Goal: Task Accomplishment & Management: Complete application form

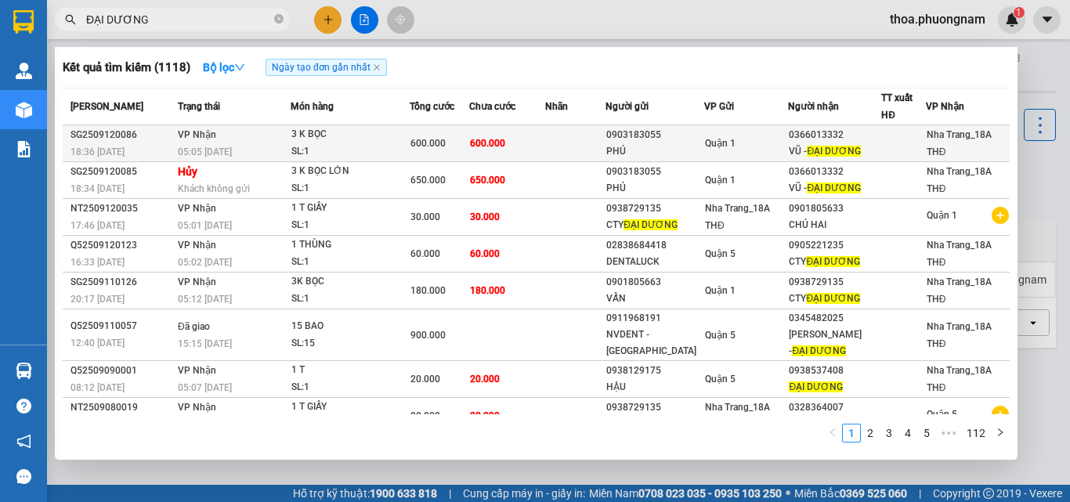
type input "ĐẠI DƯƠNG"
click at [556, 147] on td at bounding box center [575, 143] width 61 height 37
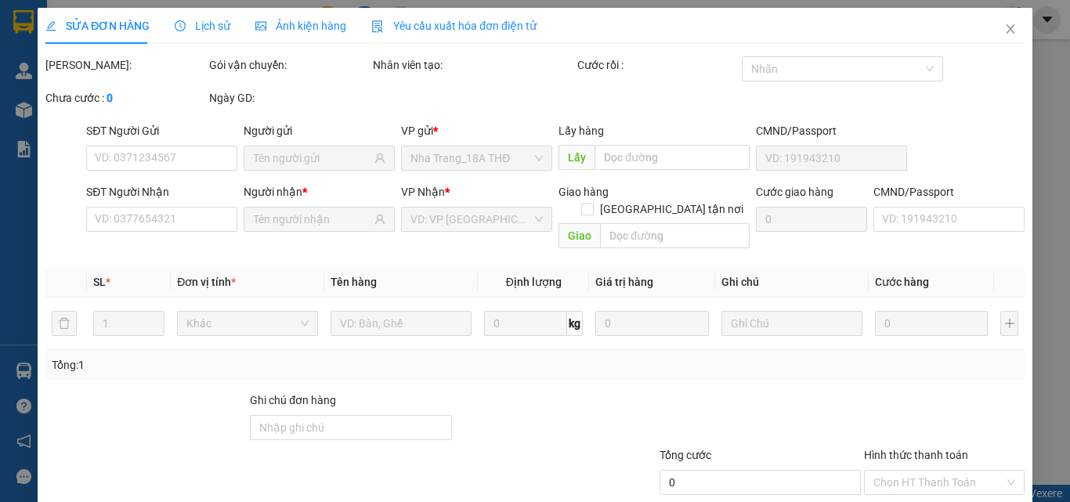
type input "0903183055"
type input "PHÚ"
type input "0366013332"
type input "VŨ -ĐẠI DƯƠNG"
type input "600.000"
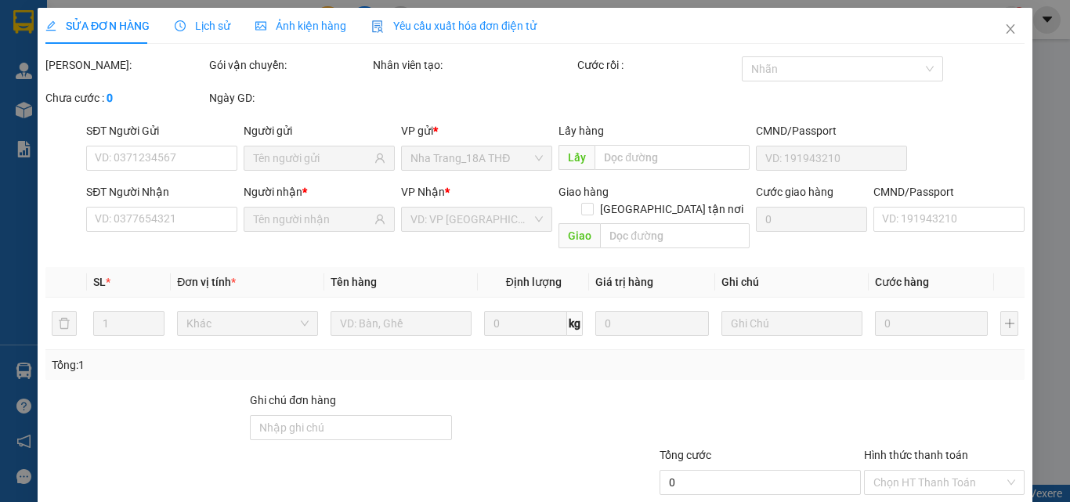
type input "600.000"
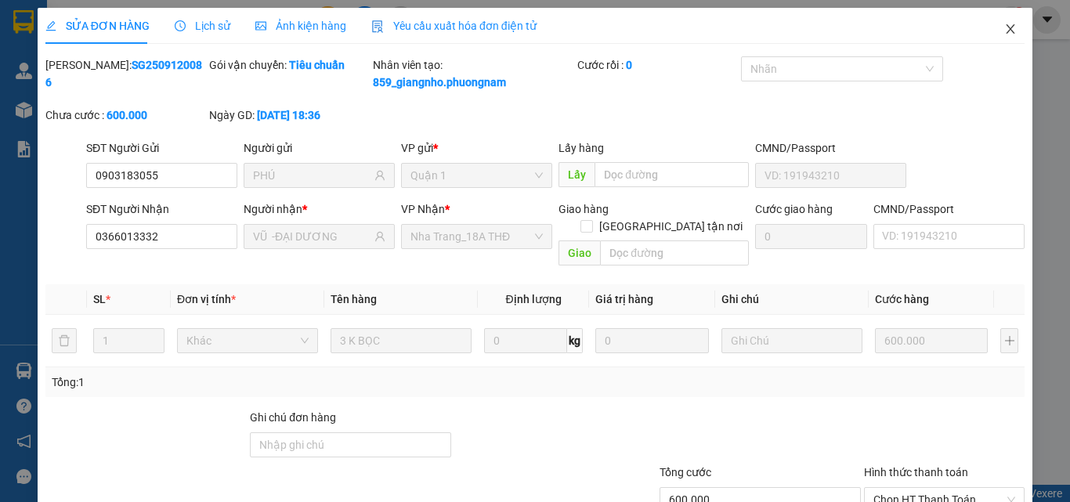
click at [1004, 35] on icon "close" at bounding box center [1010, 29] width 13 height 13
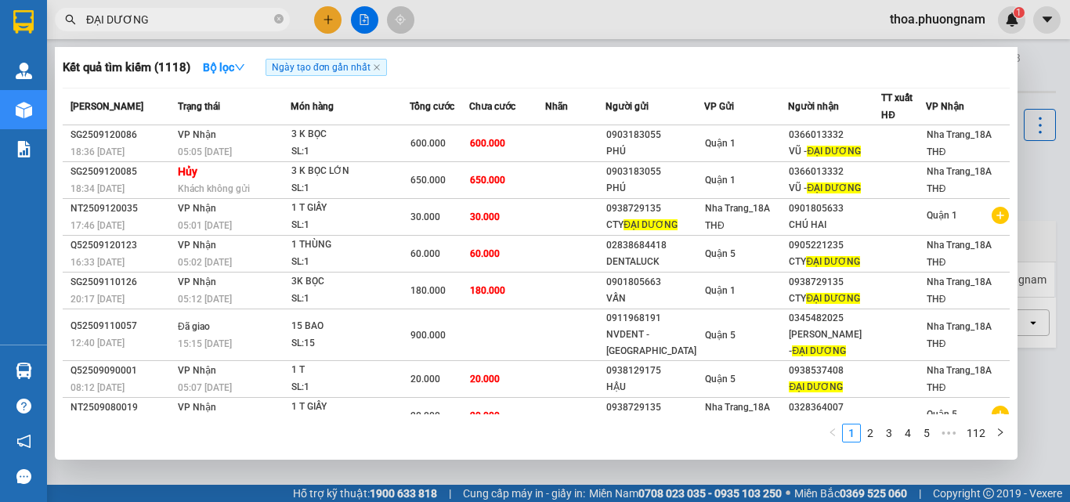
click at [247, 27] on input "ĐẠI DƯƠNG" at bounding box center [178, 19] width 185 height 17
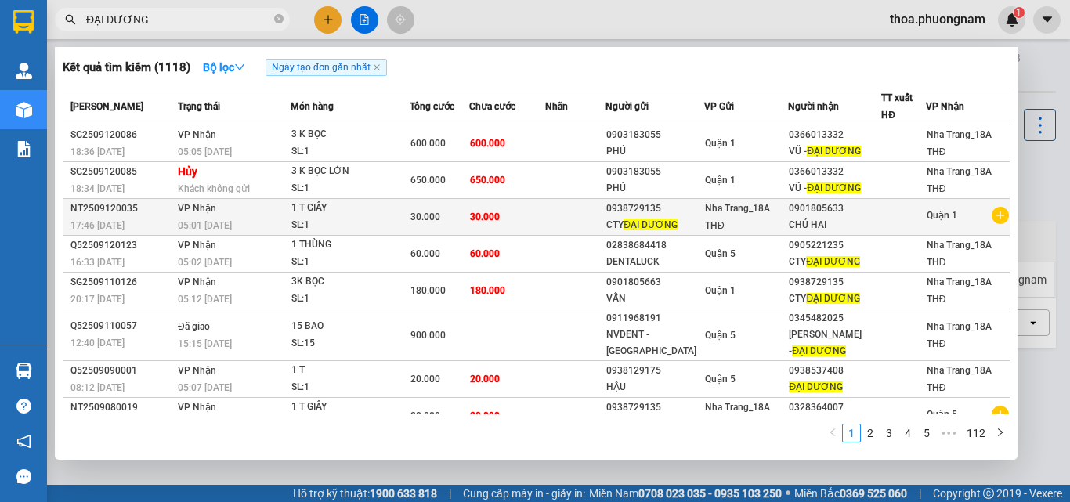
click at [356, 233] on div "SL: 1" at bounding box center [350, 225] width 118 height 17
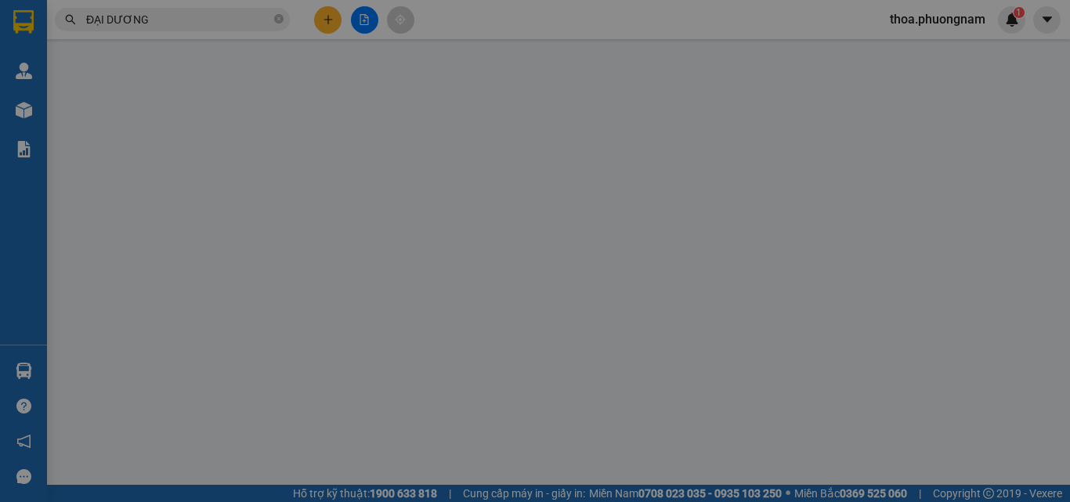
type input "0938729135"
type input "0901805633"
type input "30.000"
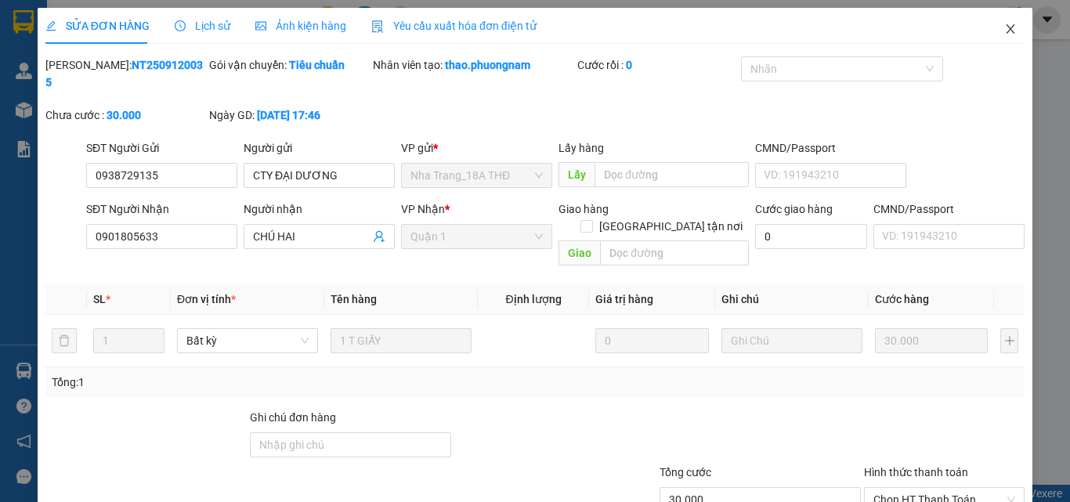
click at [1000, 18] on span "Close" at bounding box center [1011, 30] width 44 height 44
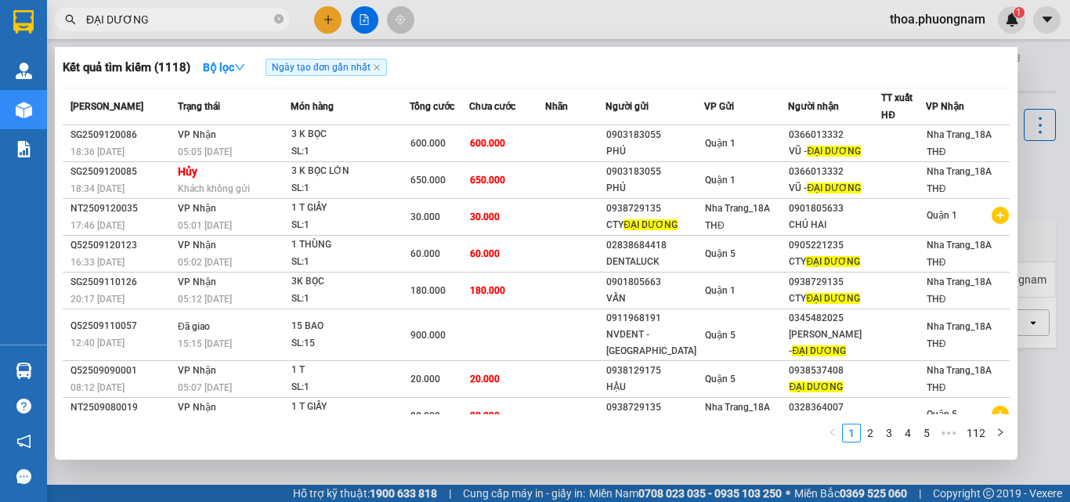
click at [248, 18] on input "ĐẠI DƯƠNG" at bounding box center [178, 19] width 185 height 17
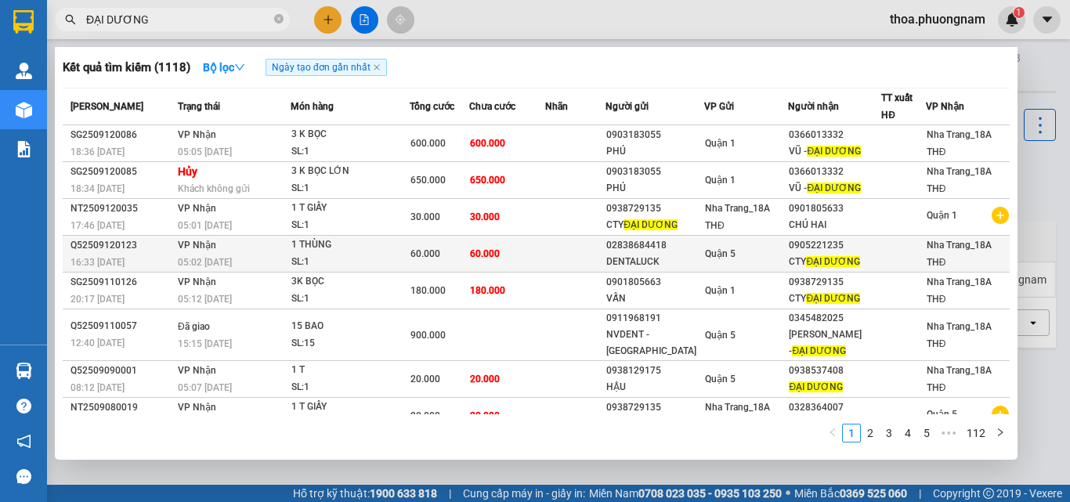
click at [325, 248] on div "1 THÙNG" at bounding box center [350, 245] width 118 height 17
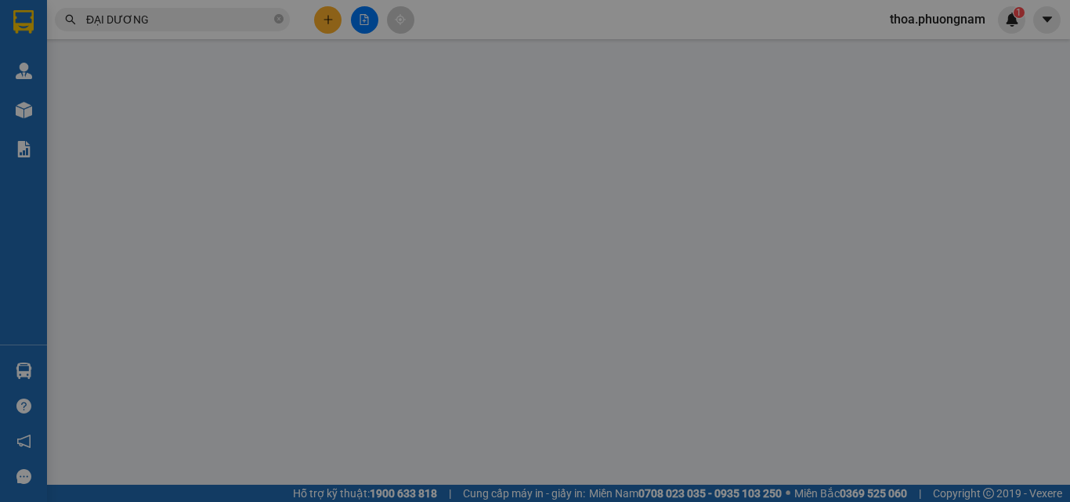
type input "02838684418"
type input "DENTALUCK"
type input "0905221235"
type input "CTY ĐẠI DƯƠNG"
type input "60.000"
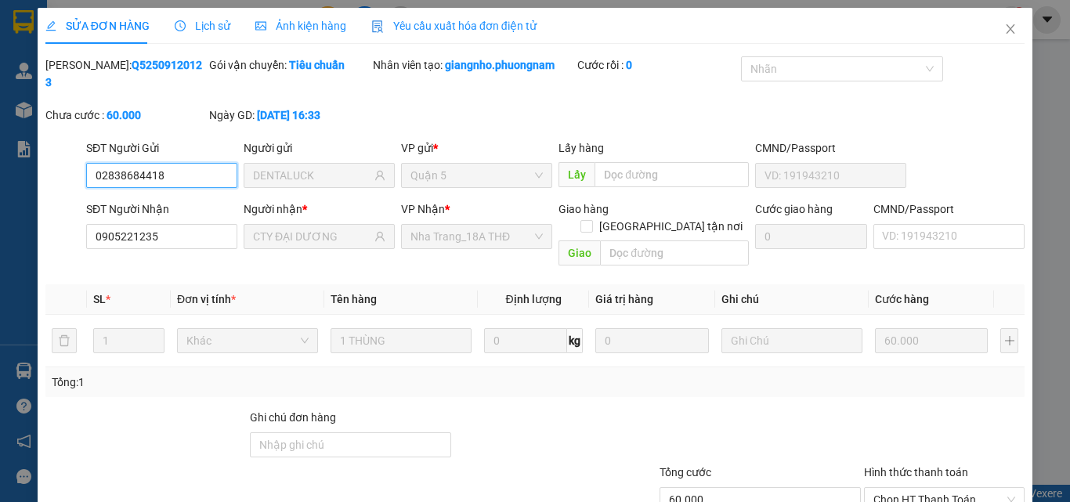
scroll to position [81, 0]
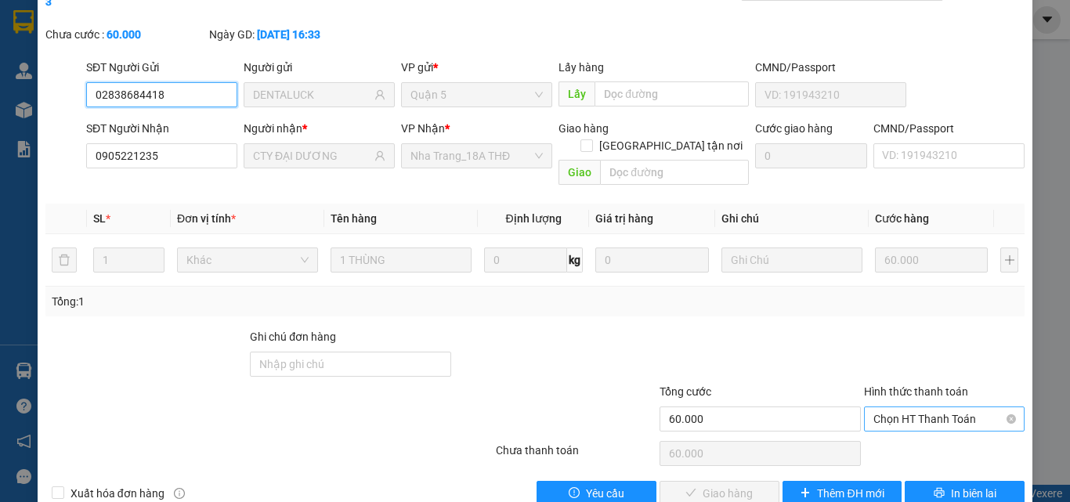
click at [920, 407] on span "Chọn HT Thanh Toán" at bounding box center [944, 419] width 142 height 24
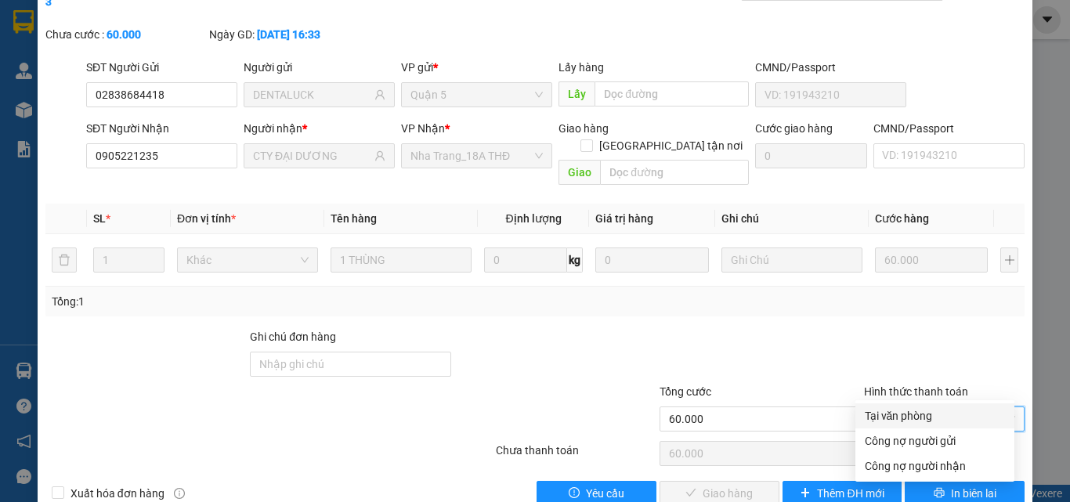
click at [910, 407] on div "Tại văn phòng" at bounding box center [935, 415] width 140 height 17
type input "0"
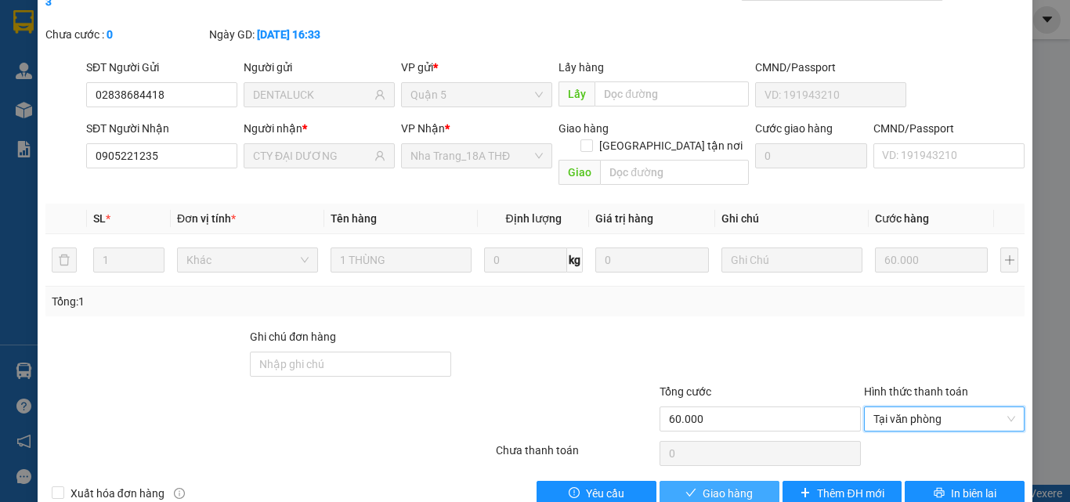
click at [738, 485] on span "Giao hàng" at bounding box center [728, 493] width 50 height 17
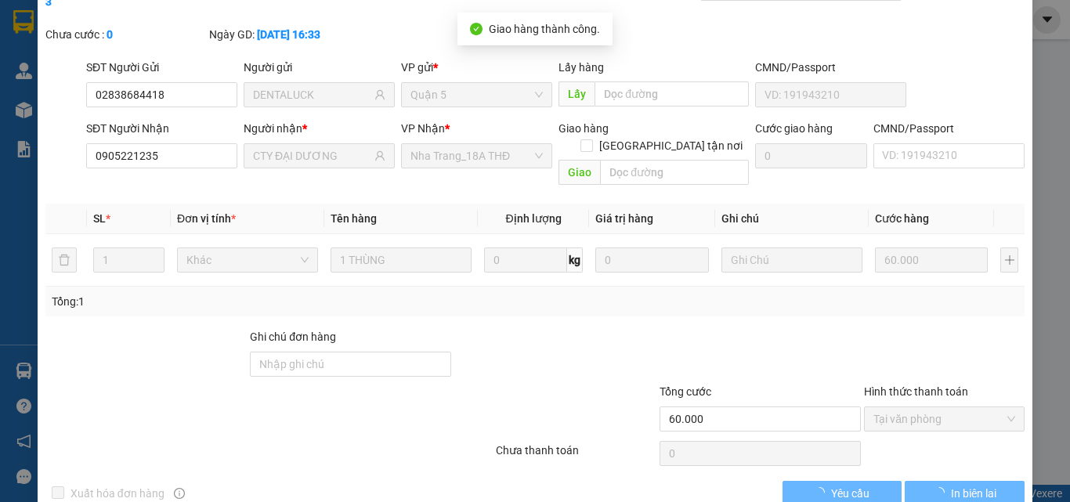
scroll to position [0, 0]
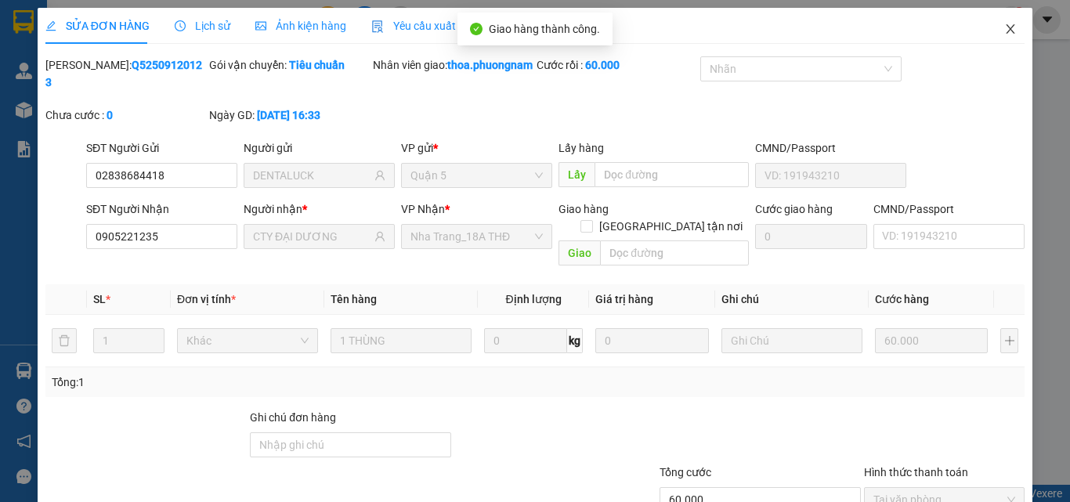
click at [1004, 34] on icon "close" at bounding box center [1010, 29] width 13 height 13
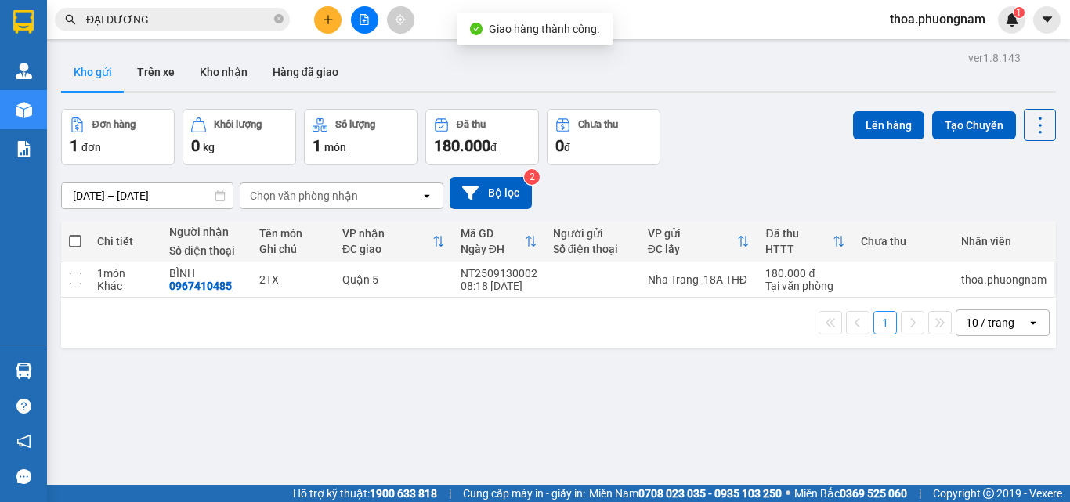
click at [237, 20] on input "ĐẠI DƯƠNG" at bounding box center [178, 19] width 185 height 17
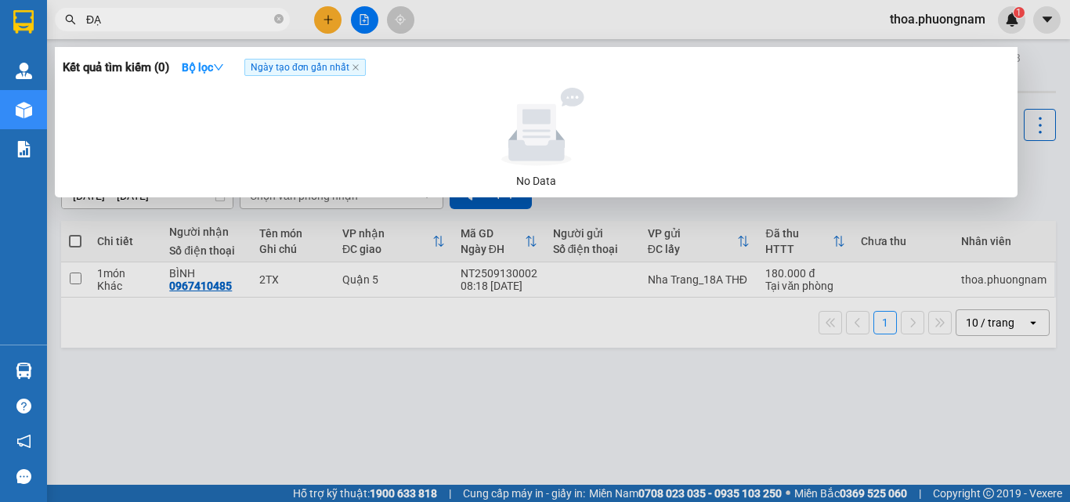
type input "Đ"
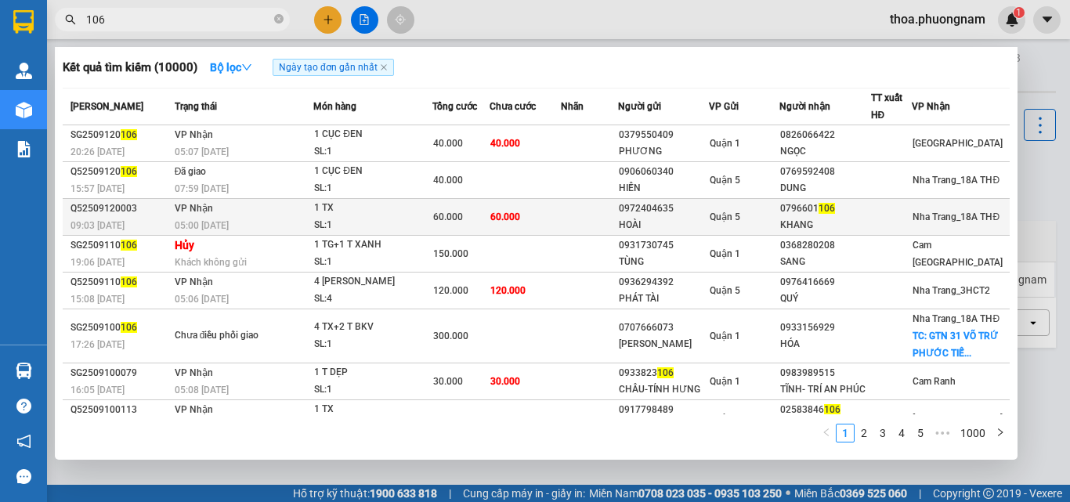
type input "106"
click at [275, 209] on td "VP Nhận 05:00 [DATE]" at bounding box center [242, 217] width 143 height 37
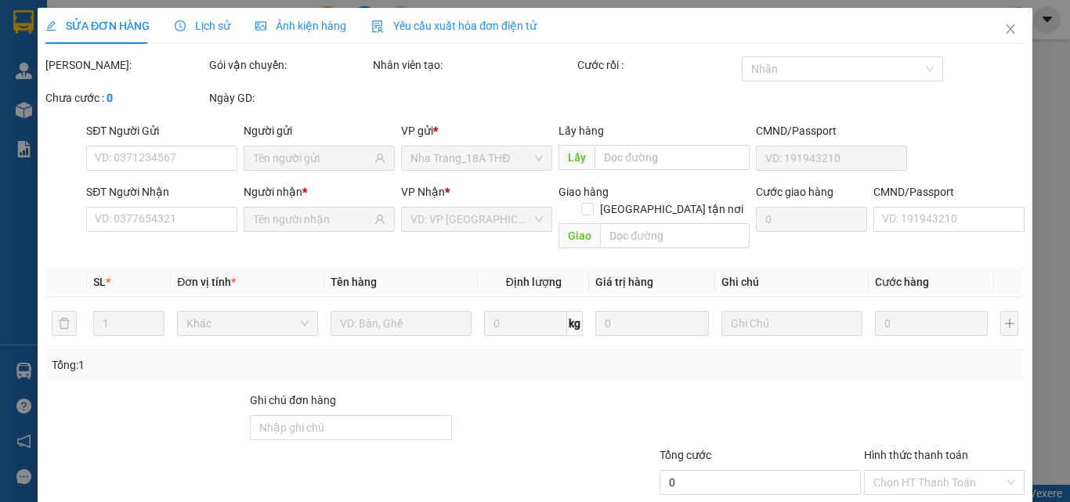
type input "0972404635"
type input "HOÀI"
type input "0796601106"
type input "KHANG"
type input "60.000"
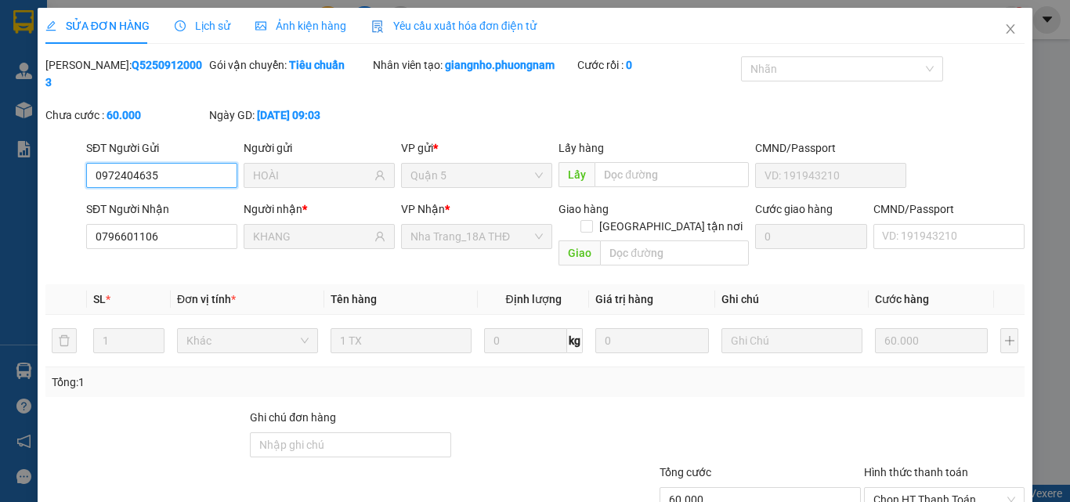
scroll to position [81, 0]
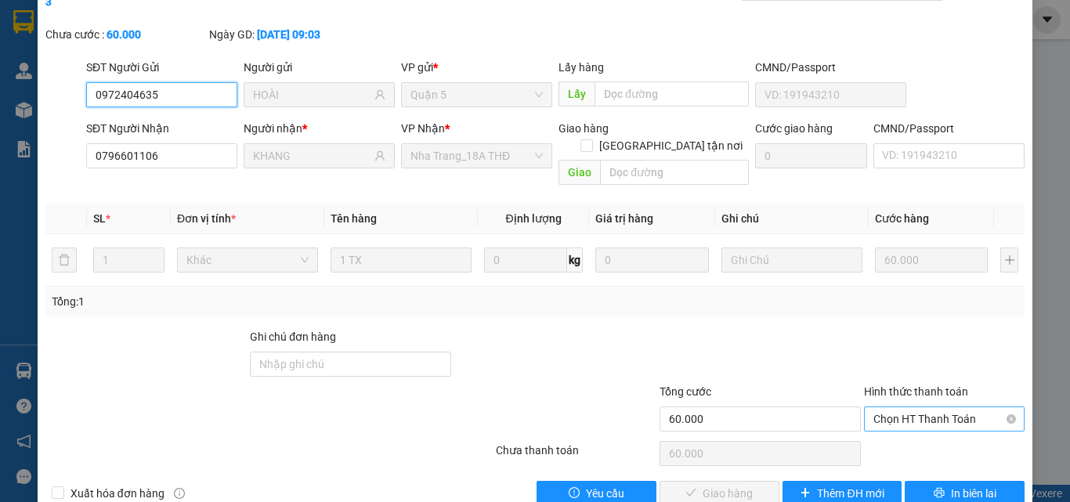
click at [902, 407] on span "Chọn HT Thanh Toán" at bounding box center [944, 419] width 142 height 24
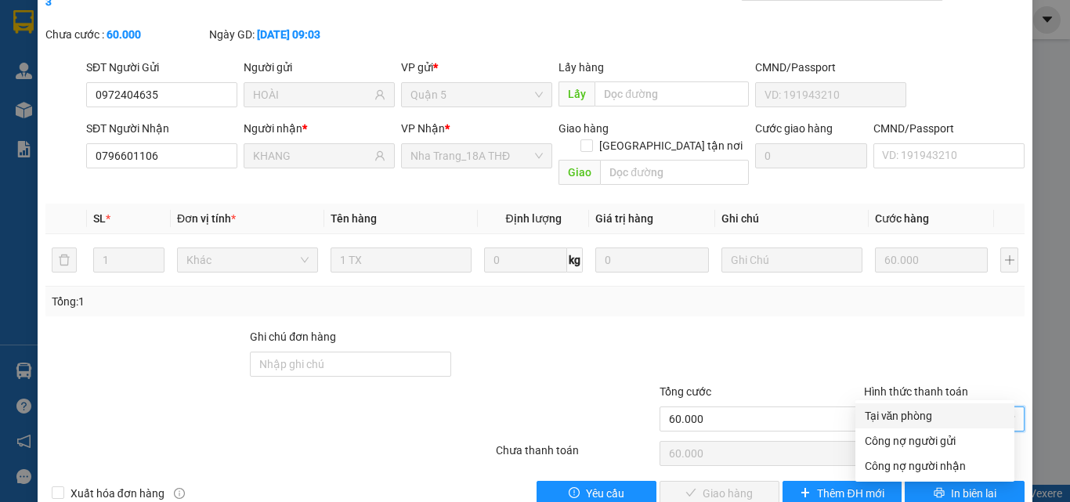
drag, startPoint x: 895, startPoint y: 426, endPoint x: 848, endPoint y: 427, distance: 47.8
click at [895, 426] on div "Tại văn phòng" at bounding box center [934, 415] width 159 height 25
type input "0"
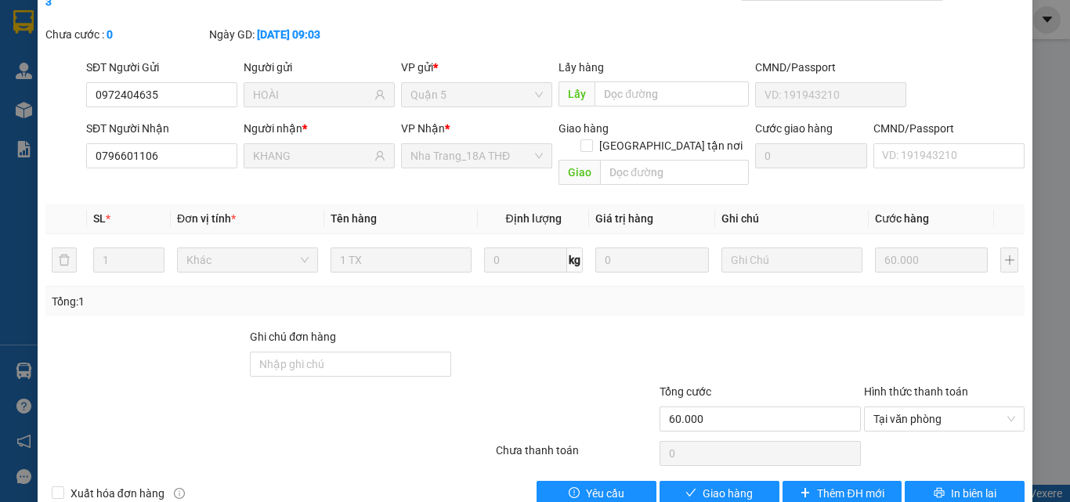
click at [712, 473] on div "SỬA ĐƠN HÀNG Lịch sử Ảnh kiện hàng Yêu cầu xuất hóa đơn điện tử Total Paid Fee …" at bounding box center [535, 222] width 995 height 591
click at [703, 485] on span "Giao hàng" at bounding box center [728, 493] width 50 height 17
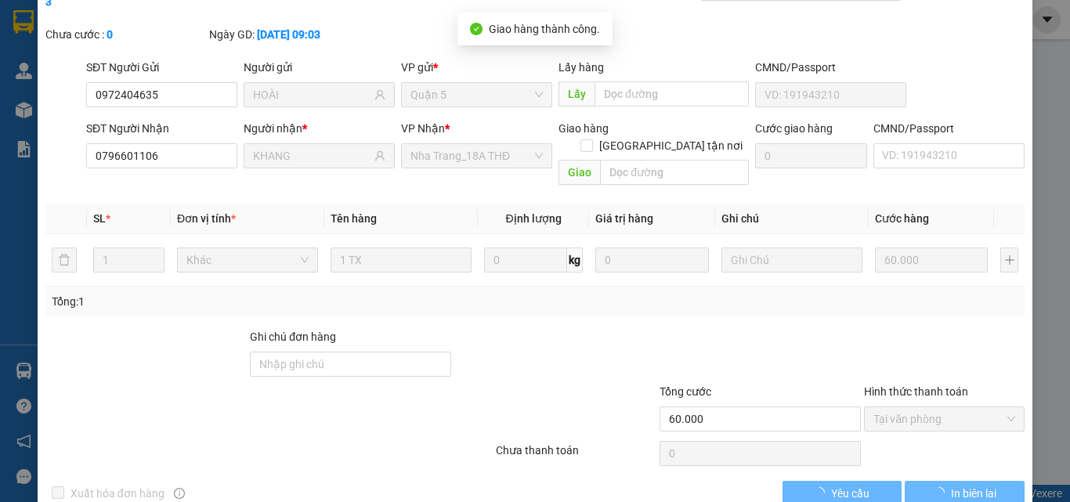
scroll to position [0, 0]
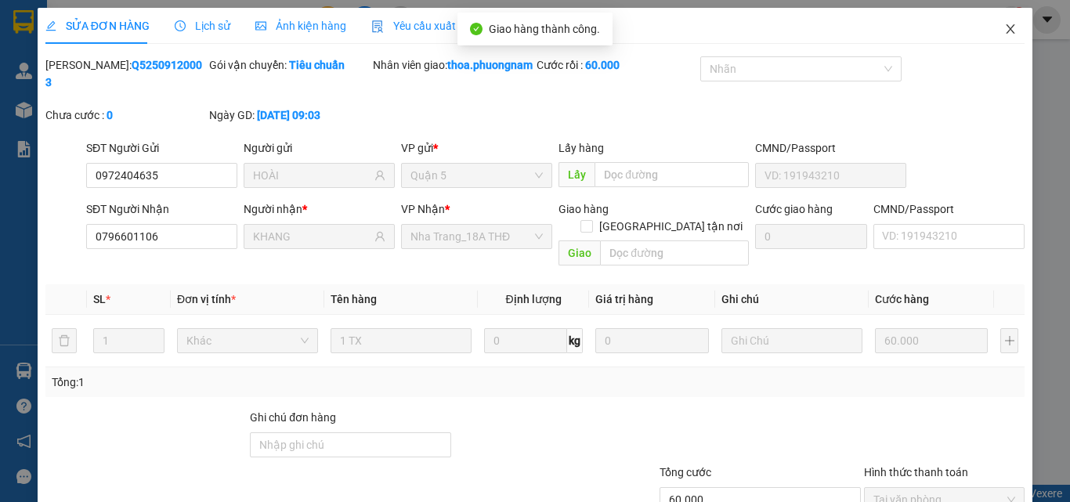
click at [1002, 23] on span "Close" at bounding box center [1011, 30] width 44 height 44
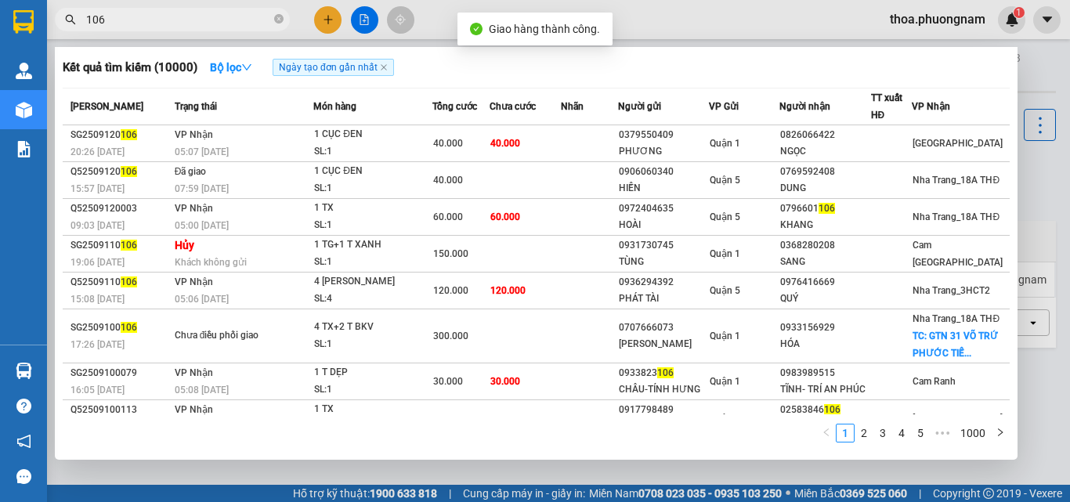
click at [264, 23] on input "106" at bounding box center [178, 19] width 185 height 17
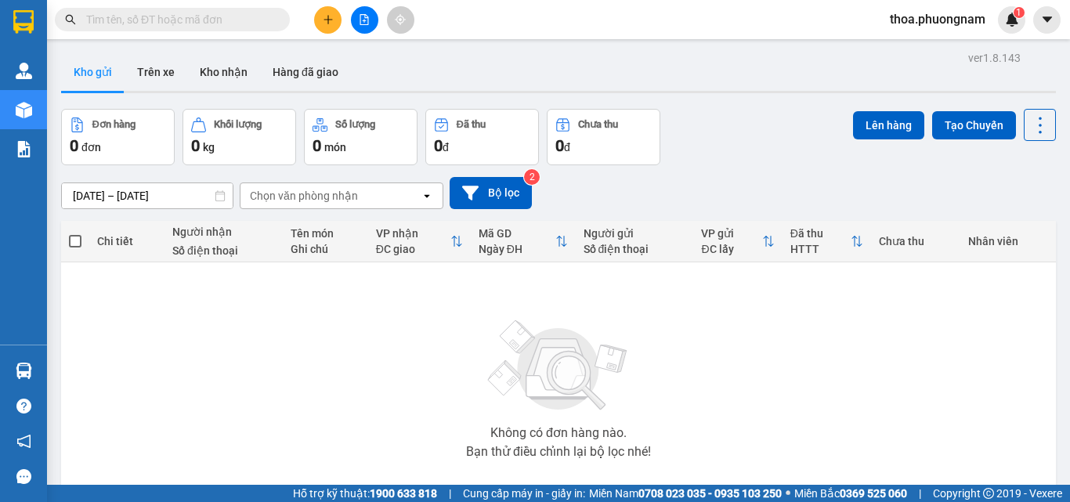
click at [248, 26] on input "text" at bounding box center [178, 19] width 185 height 17
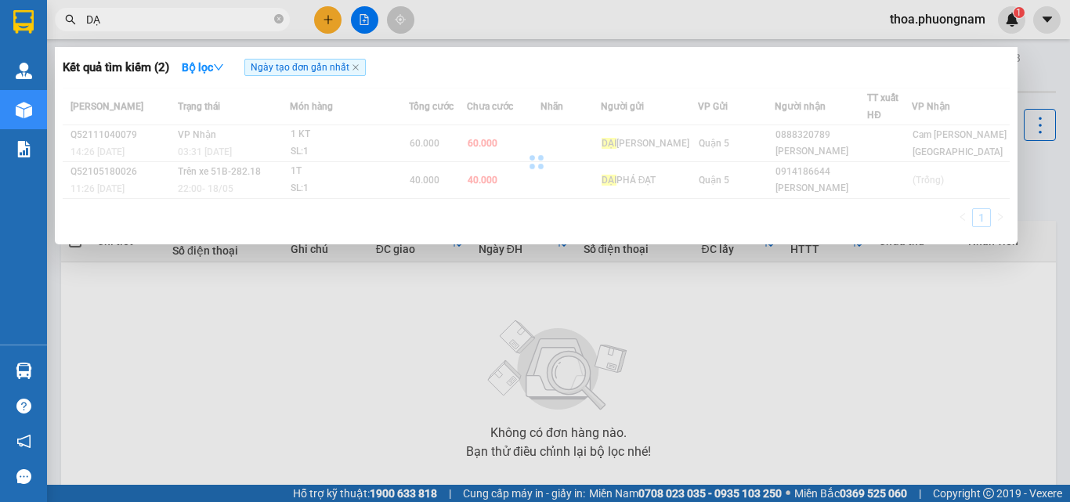
type input "D"
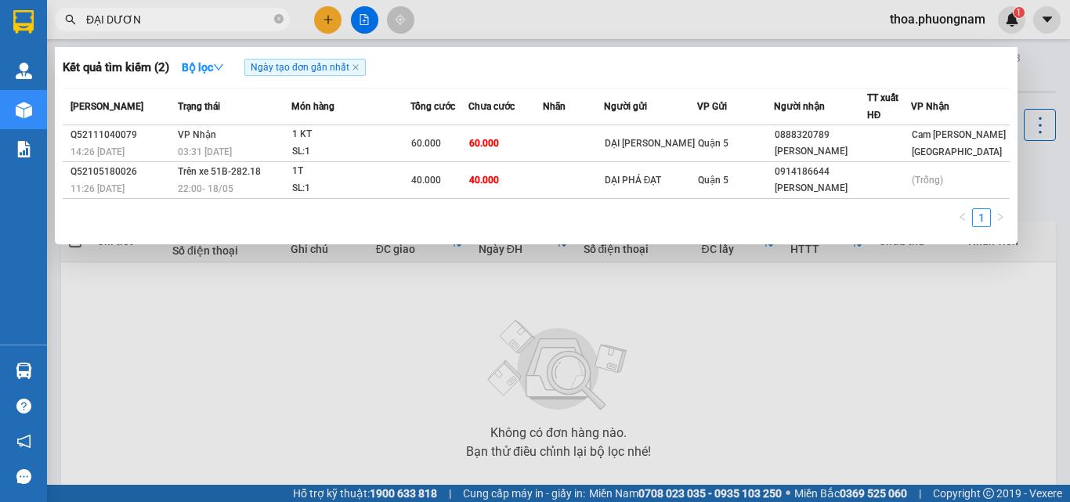
type input "ĐẠI DƯƠNG"
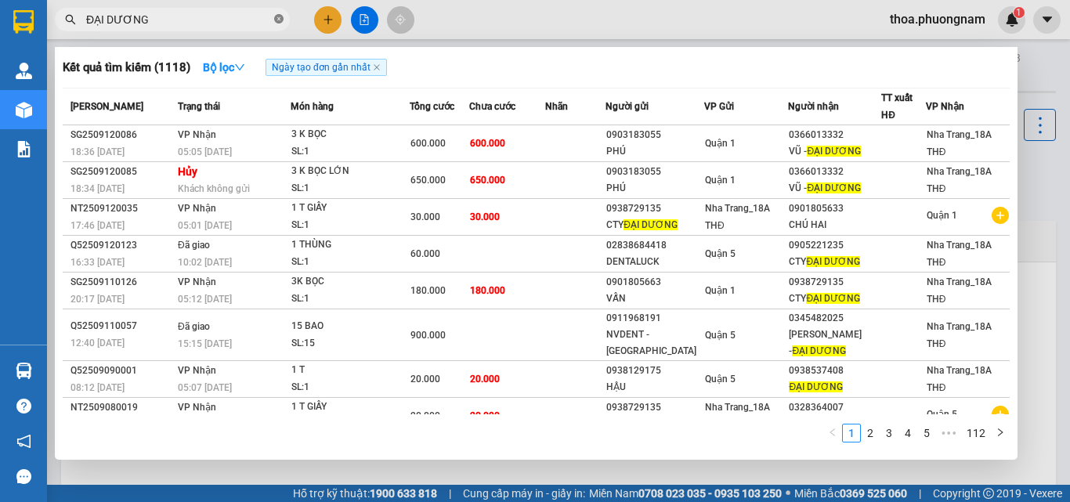
click at [279, 15] on icon "close-circle" at bounding box center [278, 18] width 9 height 9
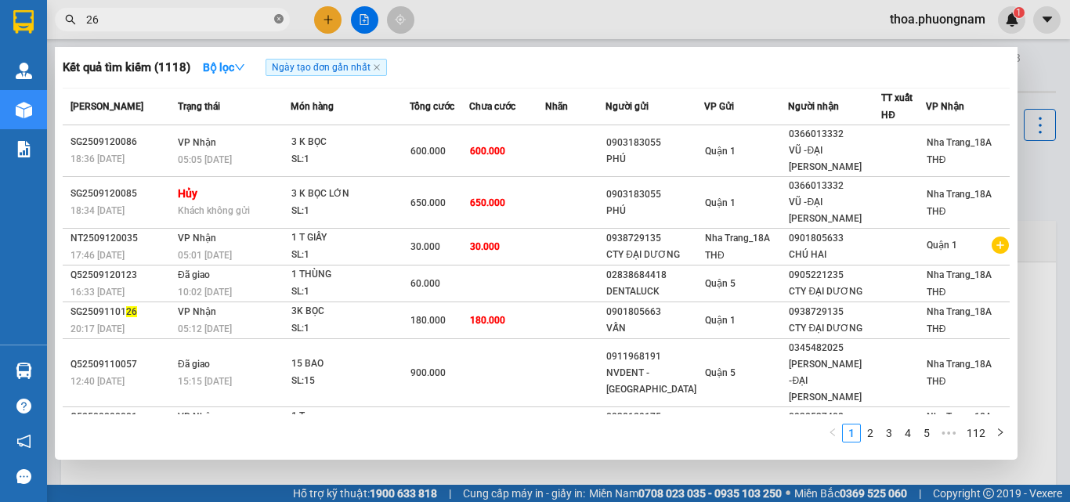
type input "266"
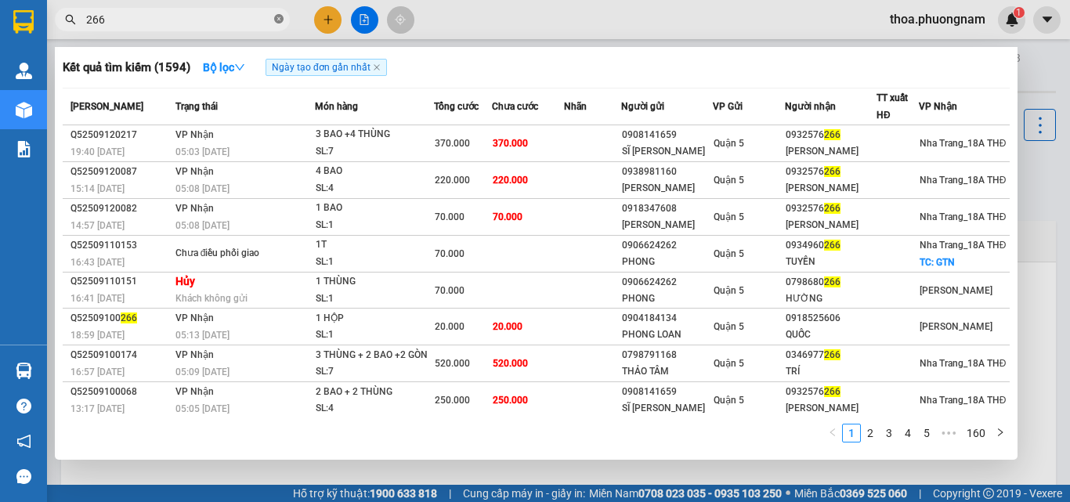
click at [281, 19] on icon "close-circle" at bounding box center [278, 18] width 9 height 9
type input "1172"
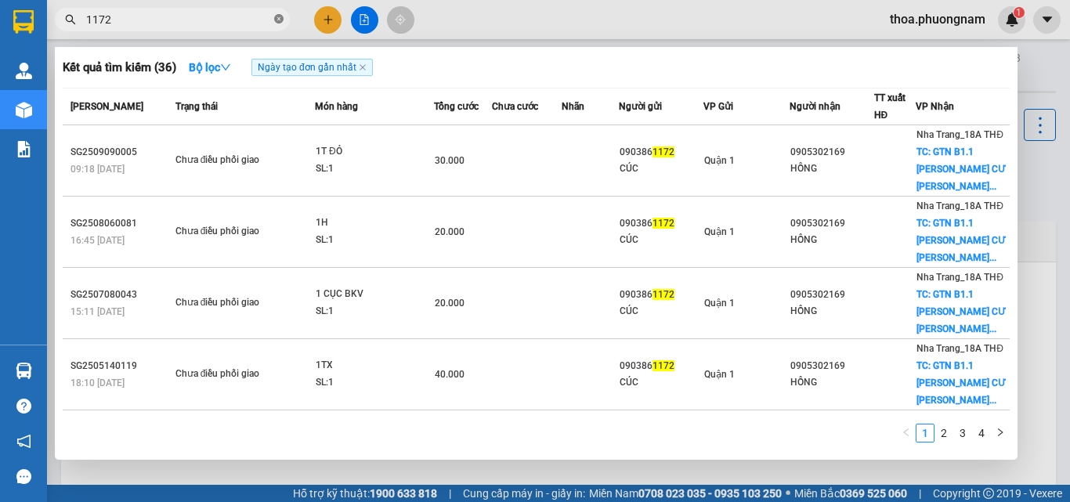
click at [276, 13] on span at bounding box center [278, 20] width 9 height 15
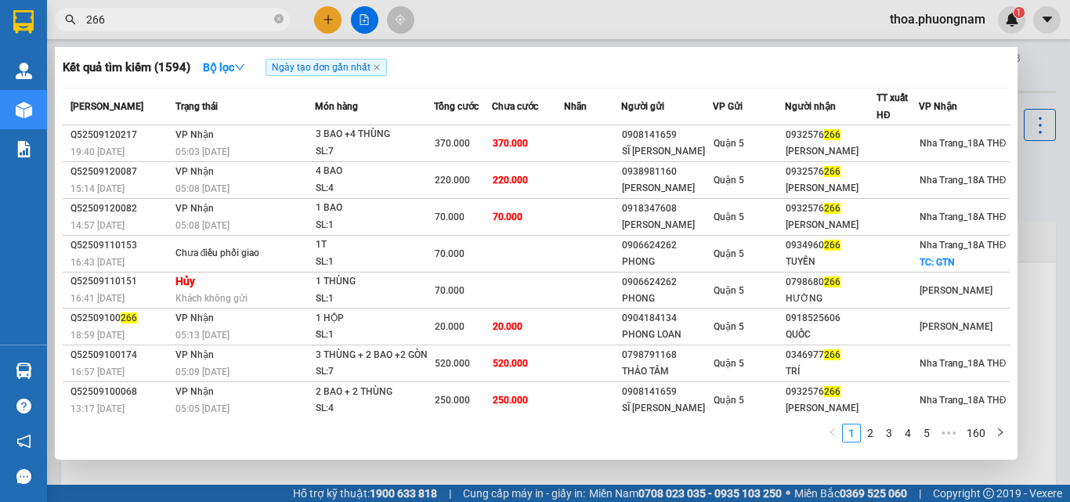
type input "266"
drag, startPoint x: 1049, startPoint y: 217, endPoint x: 834, endPoint y: 177, distance: 218.3
click at [1049, 218] on div at bounding box center [535, 251] width 1070 height 502
click at [274, 23] on icon "close-circle" at bounding box center [278, 18] width 9 height 9
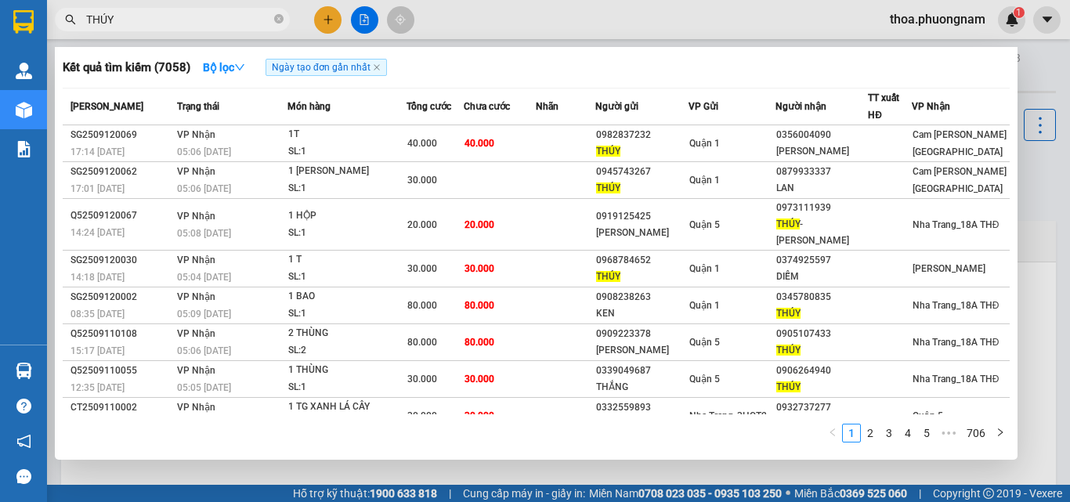
type input "THÚY"
click at [1056, 175] on div at bounding box center [535, 251] width 1070 height 502
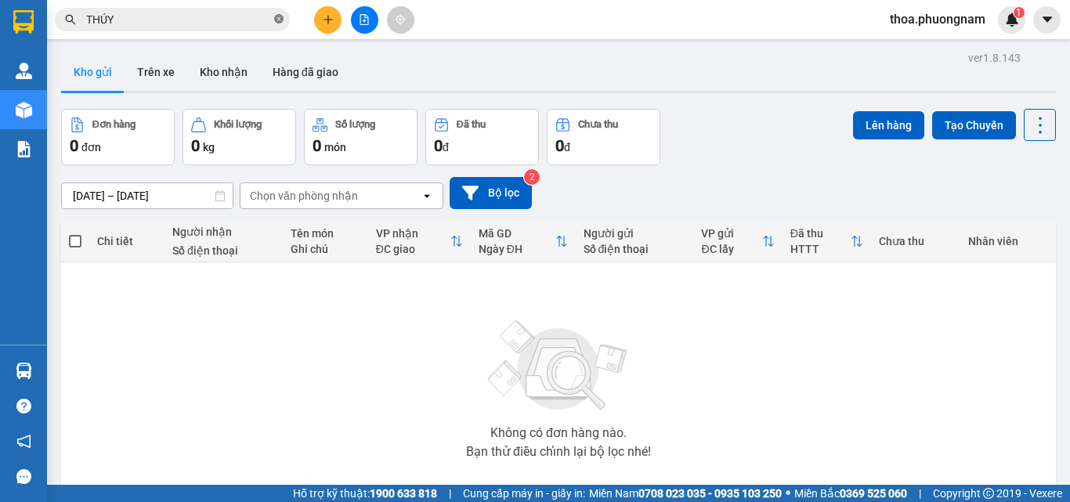
click at [278, 15] on icon "close-circle" at bounding box center [278, 18] width 9 height 9
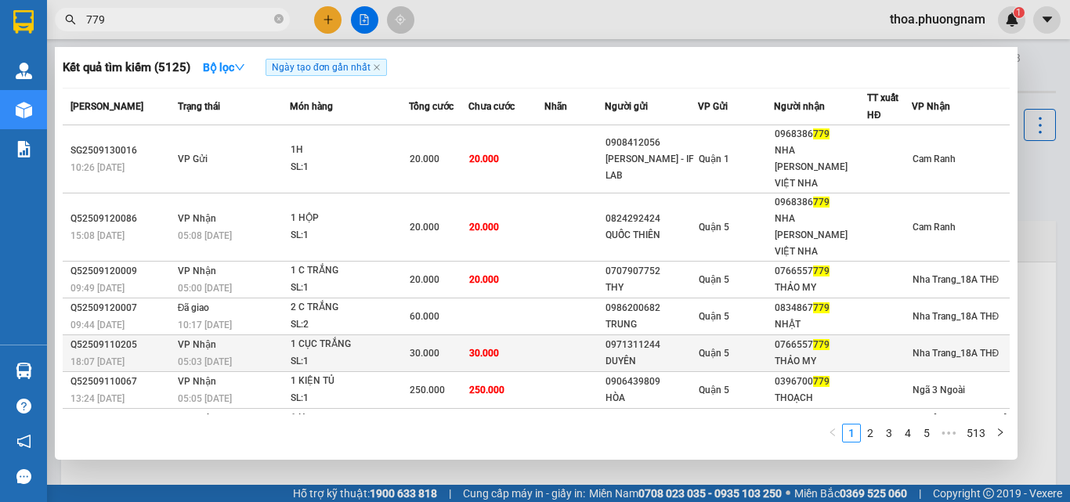
scroll to position [124, 0]
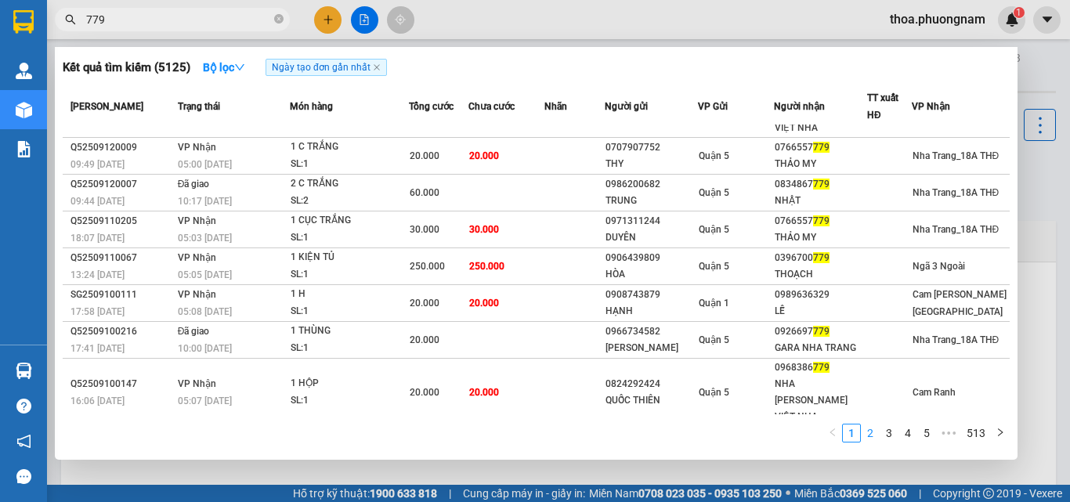
type input "779"
click at [872, 432] on link "2" at bounding box center [870, 433] width 17 height 17
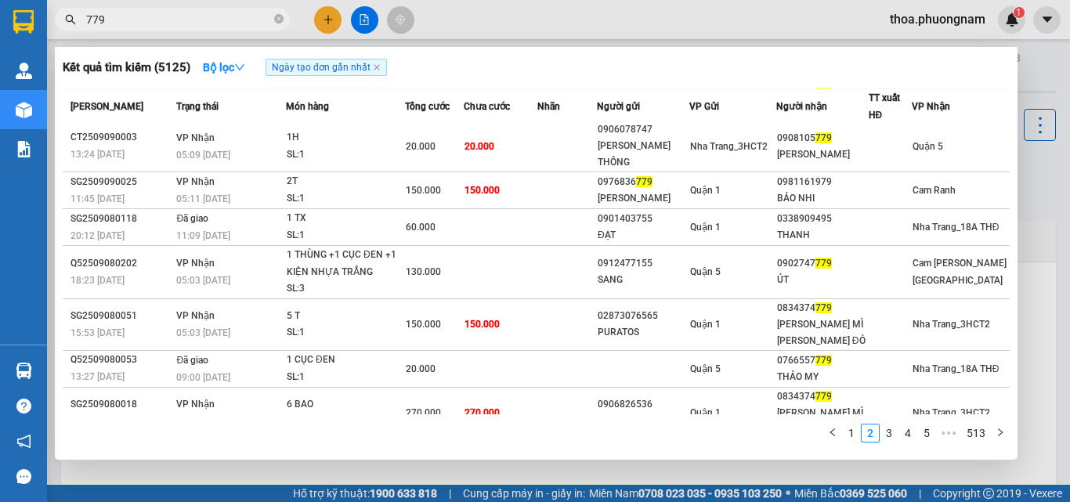
scroll to position [140, 0]
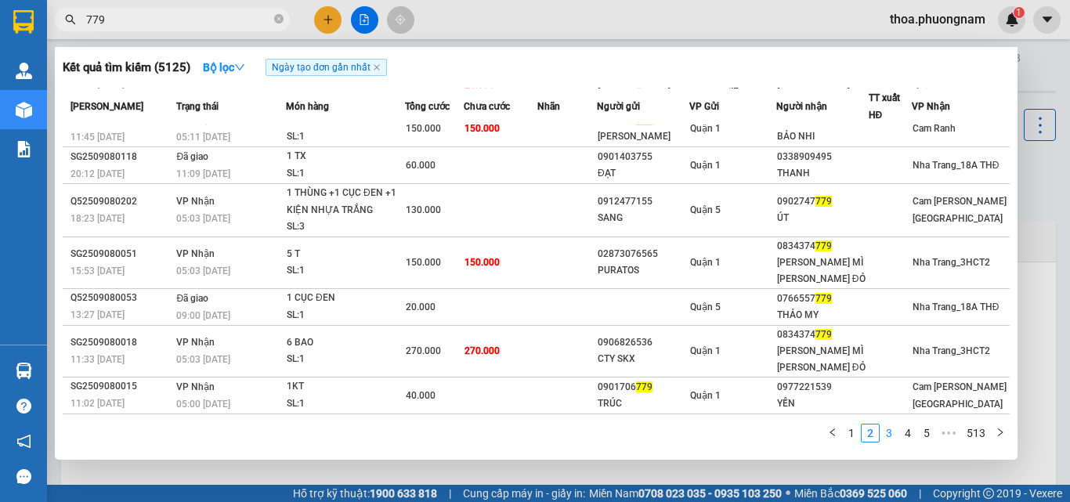
click at [888, 433] on link "3" at bounding box center [888, 433] width 17 height 17
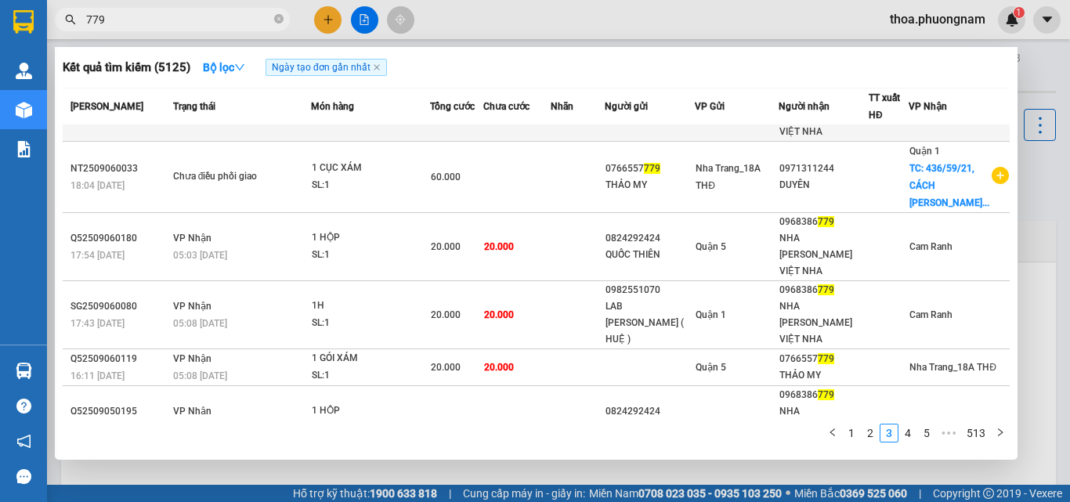
scroll to position [203, 0]
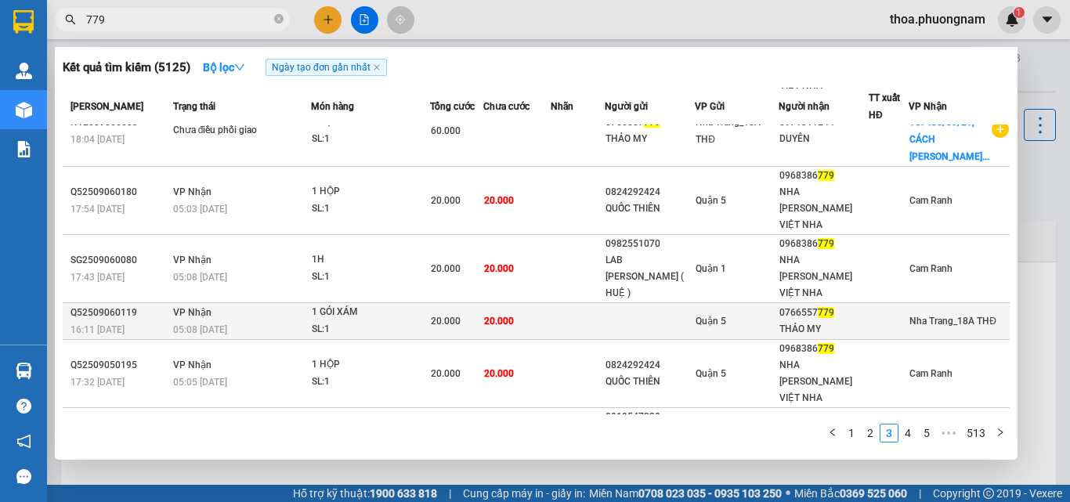
click at [743, 303] on td "Quận 5" at bounding box center [737, 321] width 84 height 37
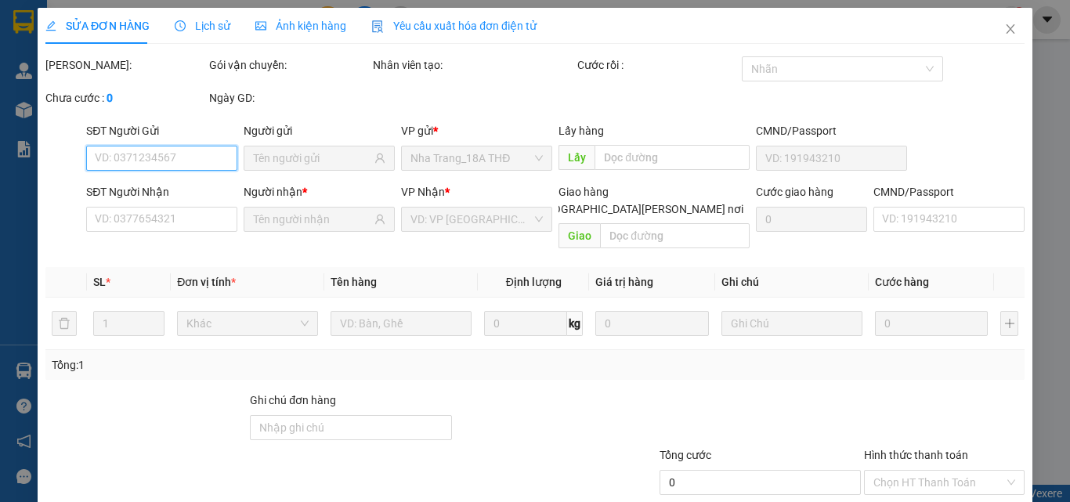
type input "0766557779"
type input "THẢO MY"
type input "20.000"
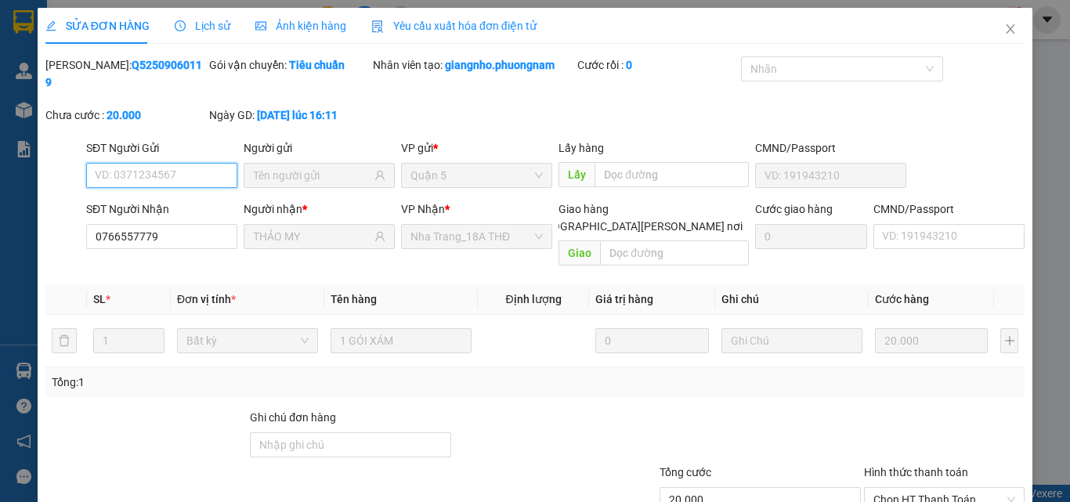
scroll to position [81, 0]
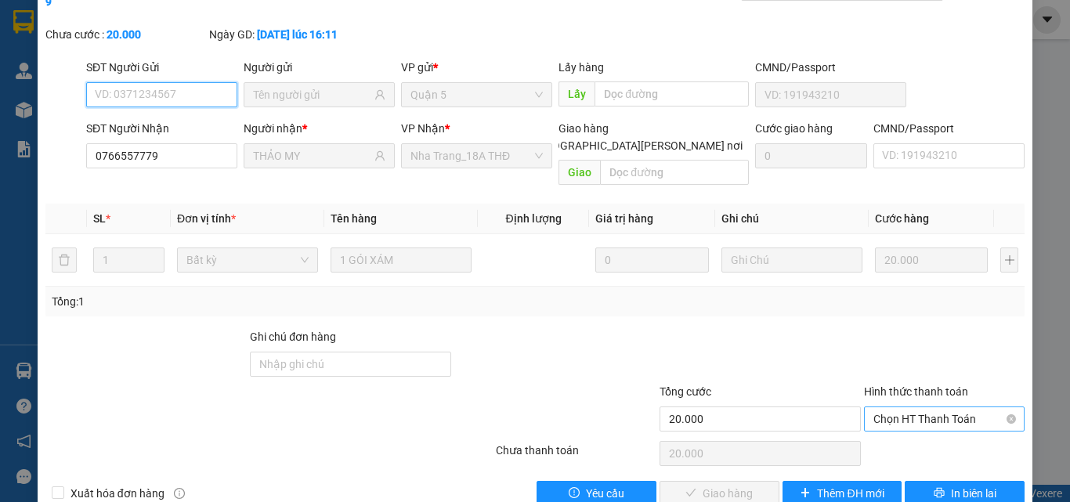
click at [907, 407] on span "Chọn HT Thanh Toán" at bounding box center [944, 419] width 142 height 24
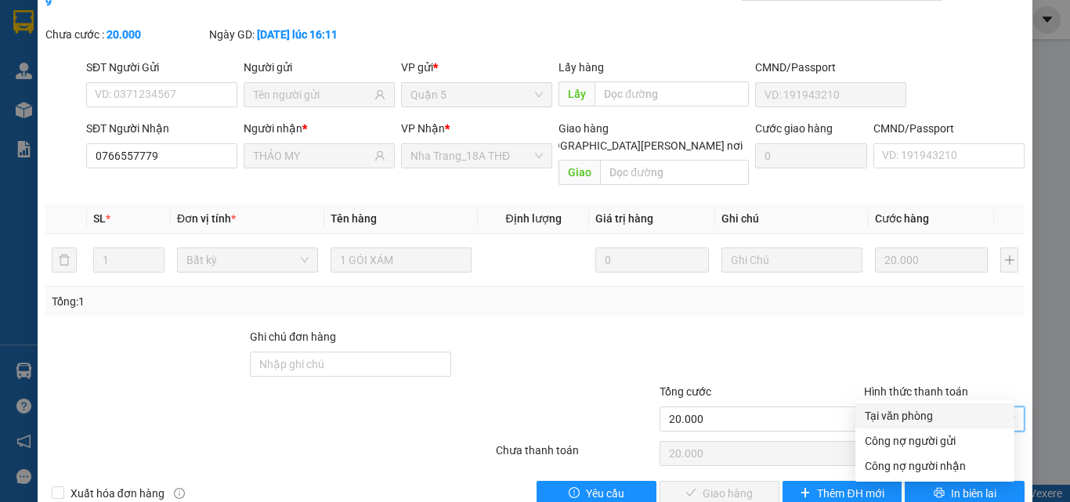
click at [901, 403] on div "Tại văn phòng" at bounding box center [934, 415] width 159 height 25
type input "0"
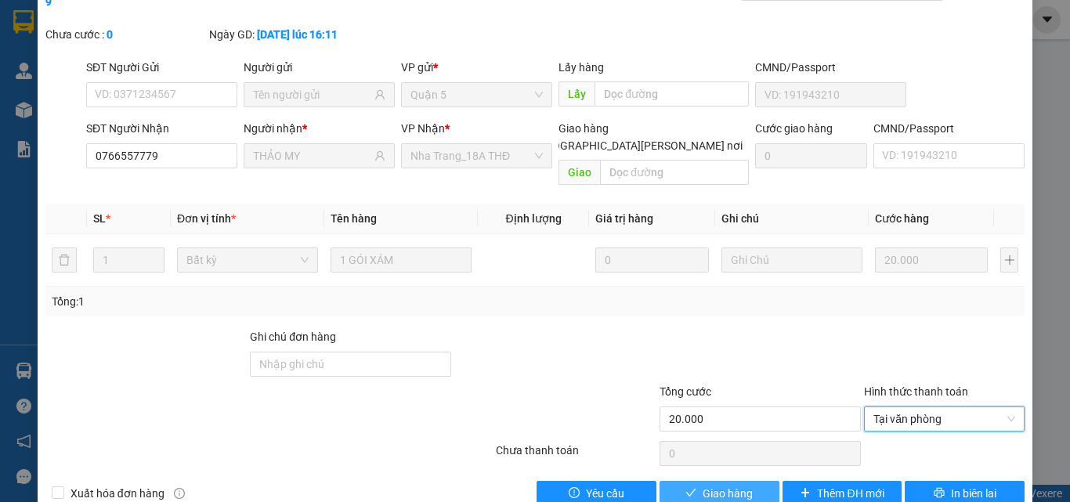
click at [703, 485] on span "Giao hàng" at bounding box center [728, 493] width 50 height 17
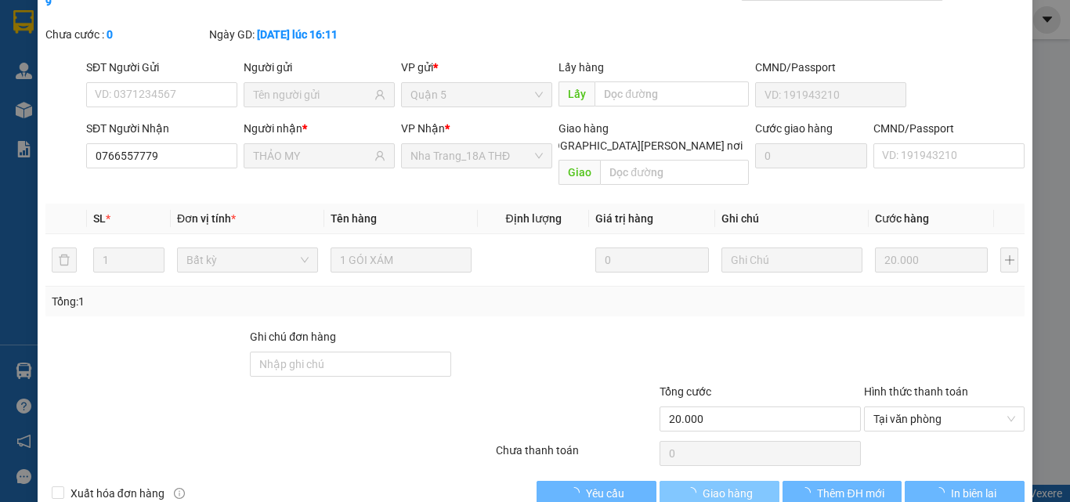
scroll to position [0, 0]
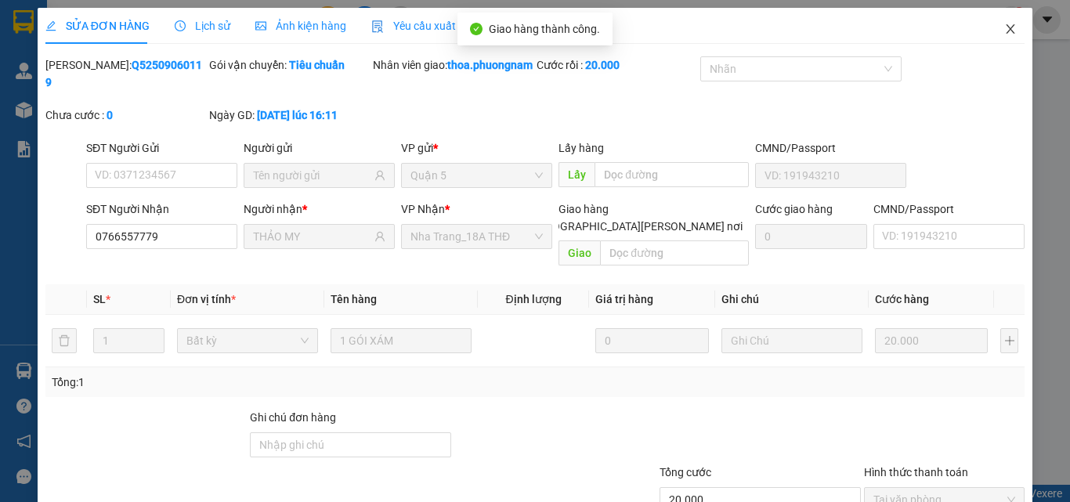
click at [1006, 25] on span "Close" at bounding box center [1011, 30] width 44 height 44
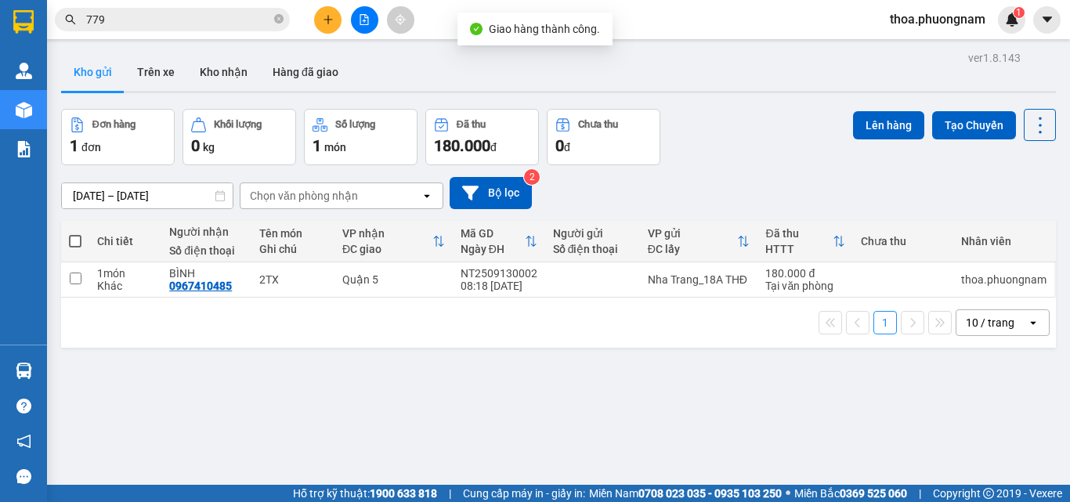
click at [236, 21] on input "779" at bounding box center [178, 19] width 185 height 17
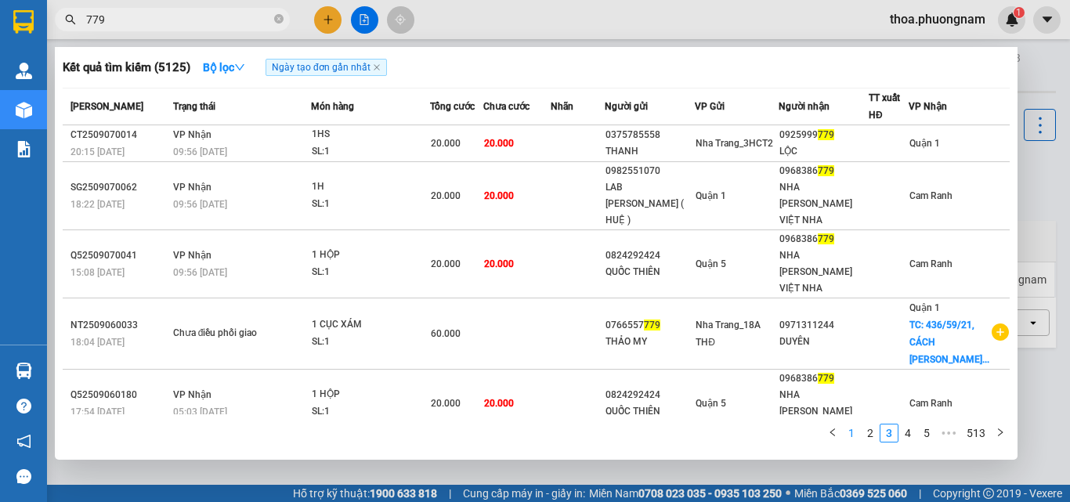
click at [848, 426] on link "1" at bounding box center [851, 433] width 17 height 17
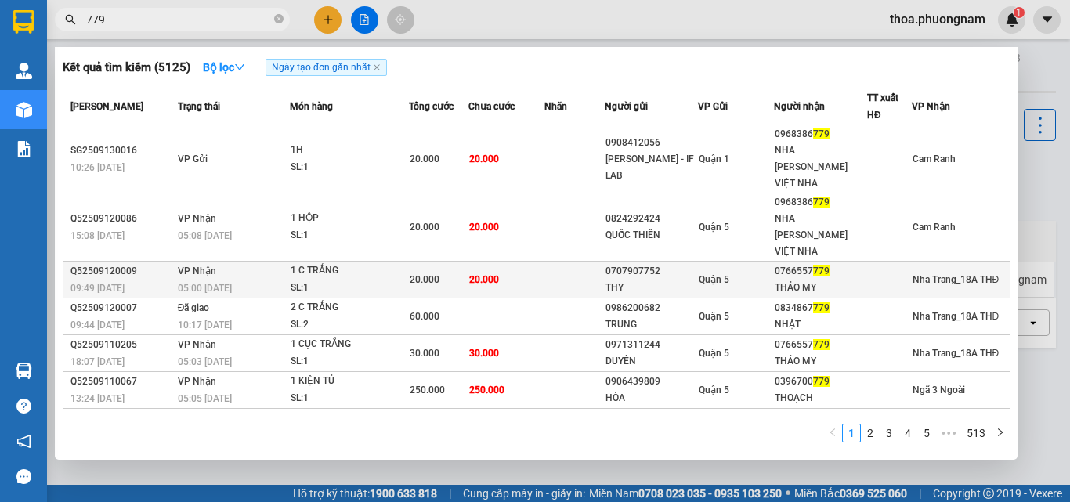
click at [408, 280] on div "SL: 1" at bounding box center [350, 288] width 118 height 17
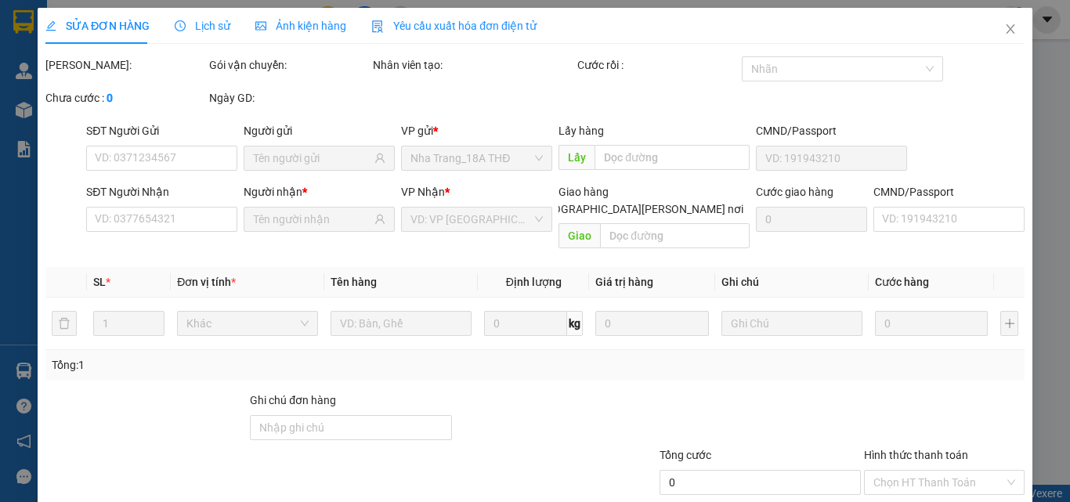
type input "0707907752"
type input "THY"
type input "0766557779"
type input "THẢO MY"
type input "20.000"
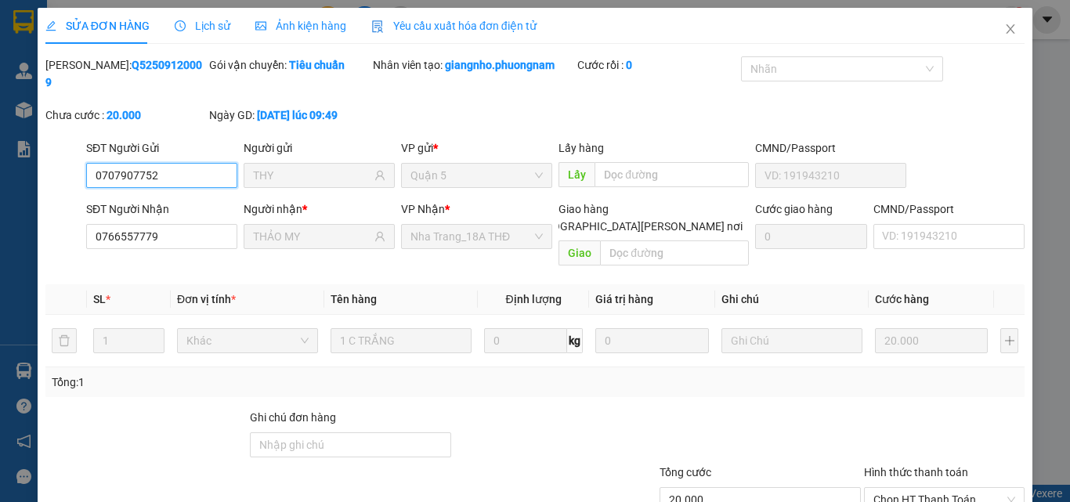
scroll to position [81, 0]
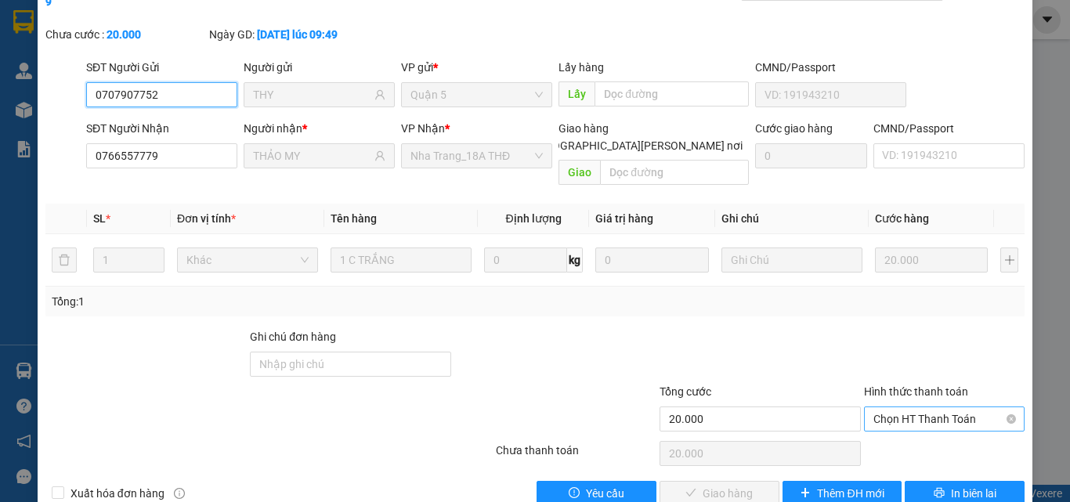
drag, startPoint x: 901, startPoint y: 378, endPoint x: 901, endPoint y: 388, distance: 10.2
click at [901, 407] on span "Chọn HT Thanh Toán" at bounding box center [944, 419] width 142 height 24
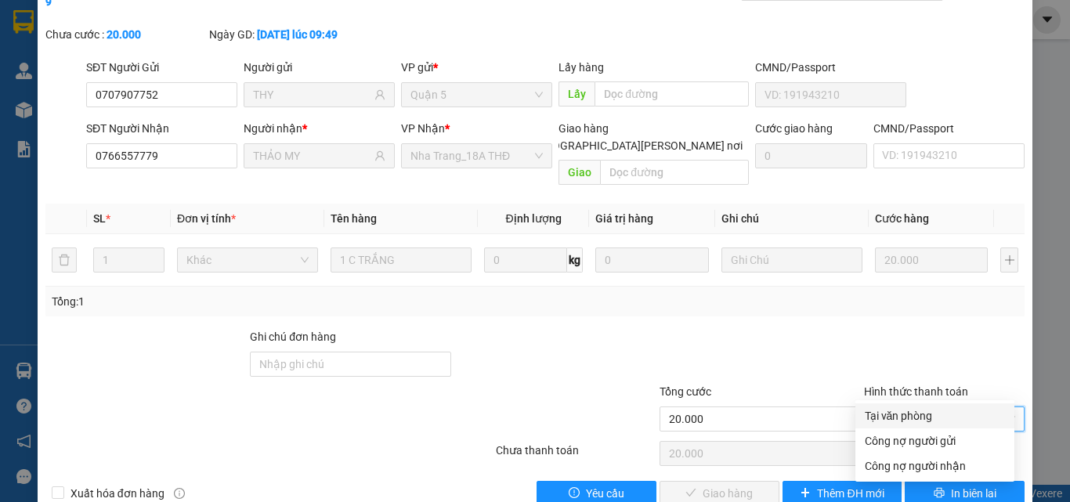
click at [880, 409] on div "Tại văn phòng" at bounding box center [935, 415] width 140 height 17
type input "0"
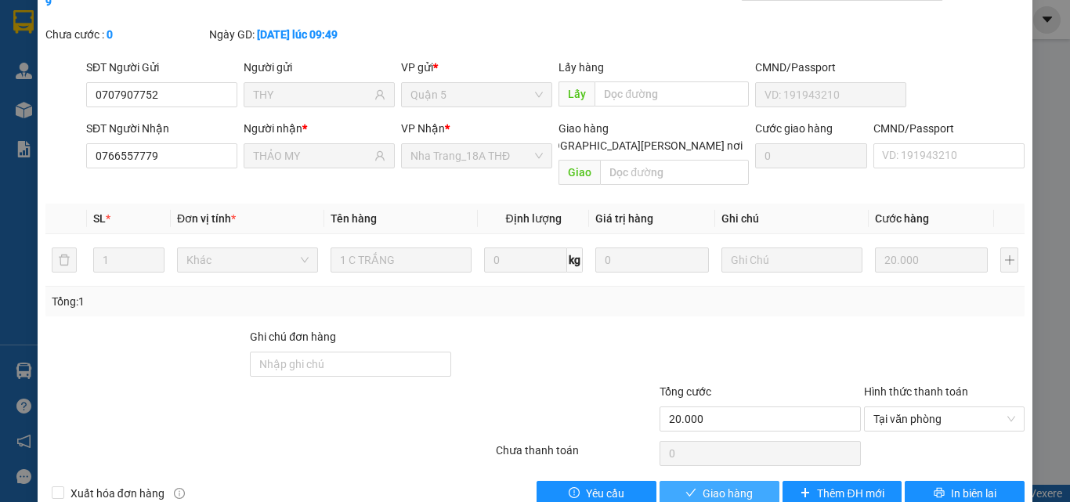
click at [729, 481] on button "Giao hàng" at bounding box center [720, 493] width 120 height 25
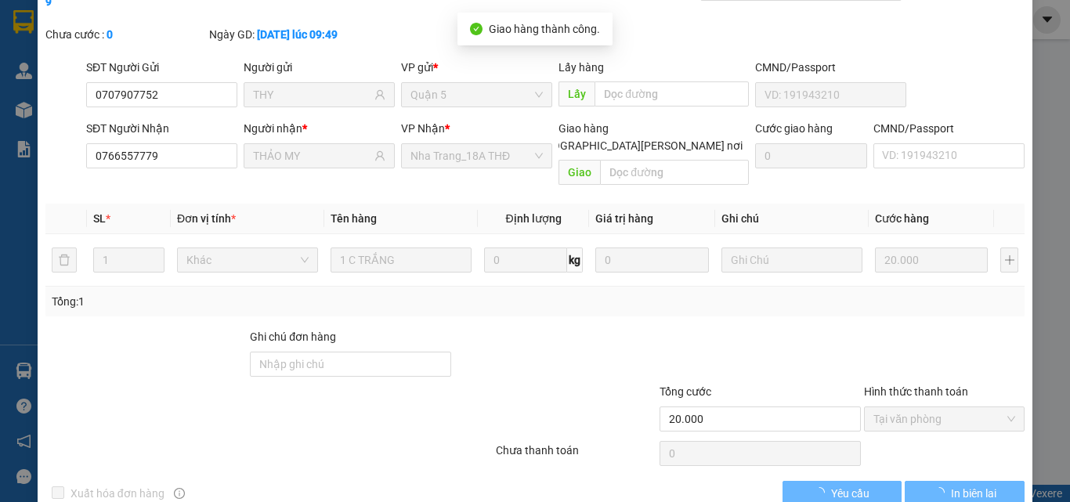
scroll to position [0, 0]
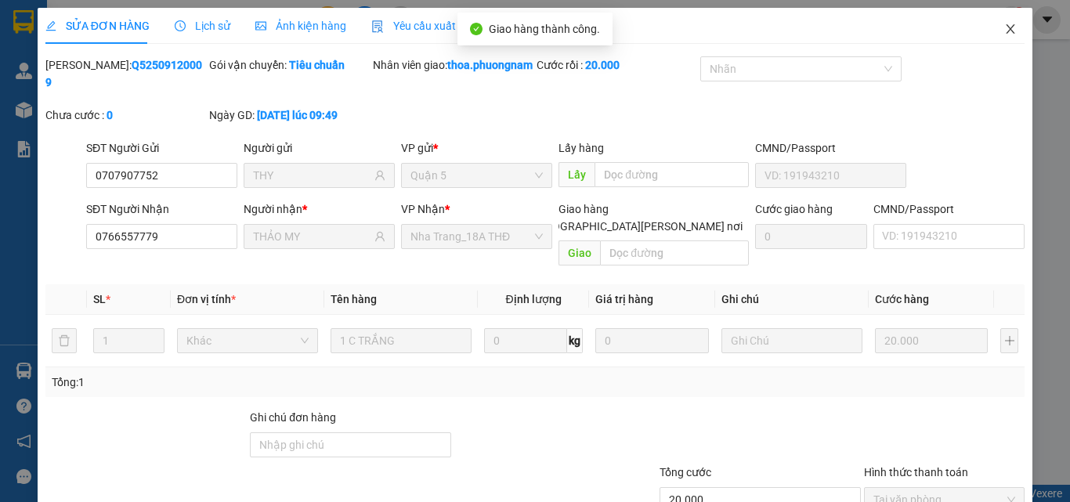
click at [1007, 34] on icon "close" at bounding box center [1011, 28] width 9 height 9
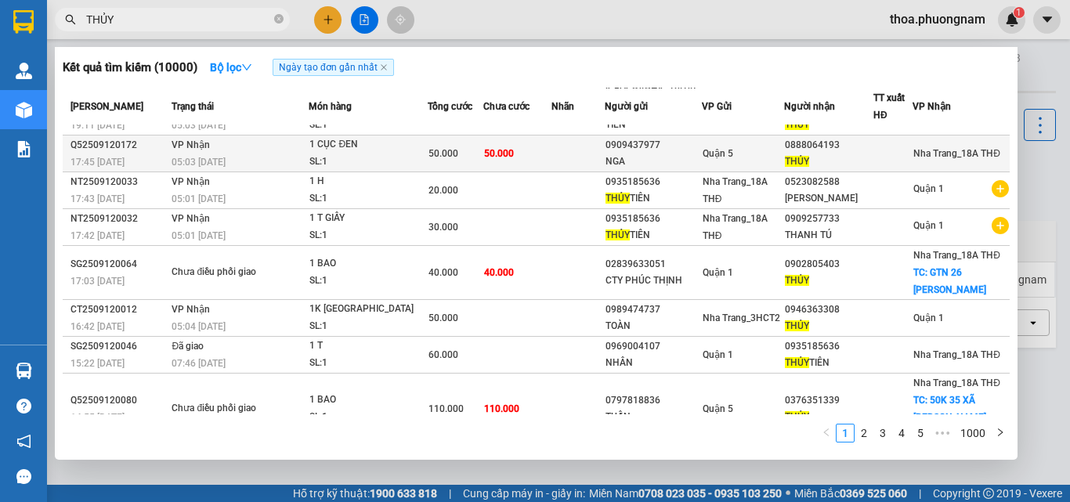
scroll to position [147, 0]
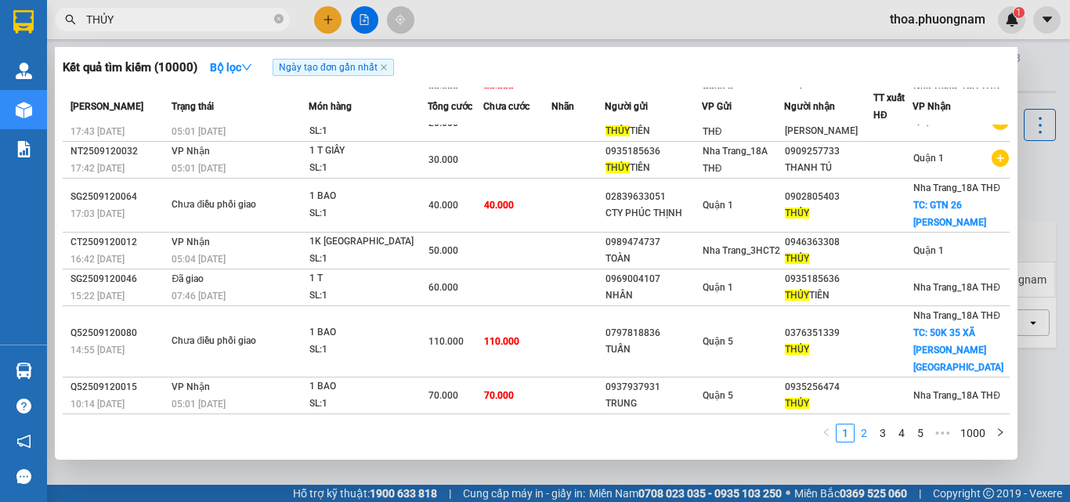
type input "THỦY"
click at [857, 430] on link "2" at bounding box center [863, 433] width 17 height 17
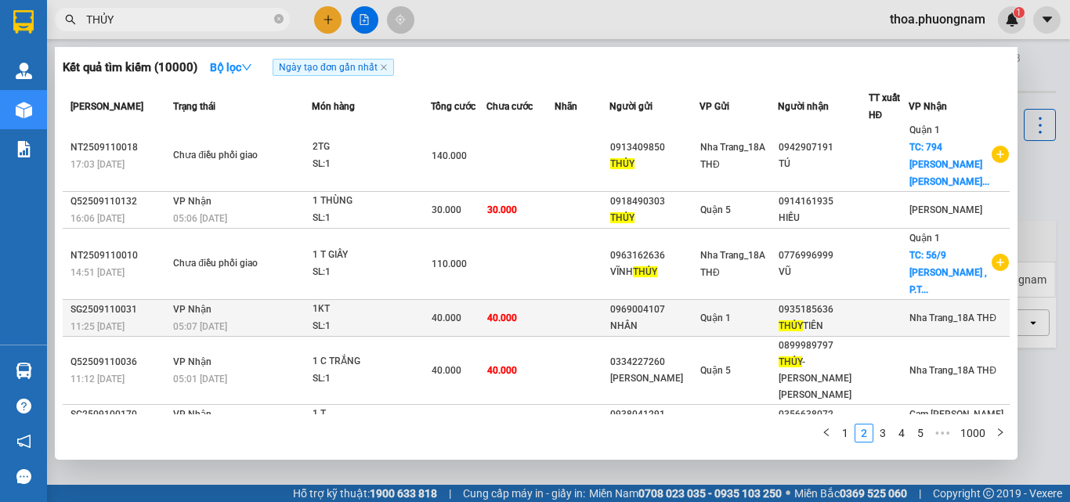
scroll to position [180, 0]
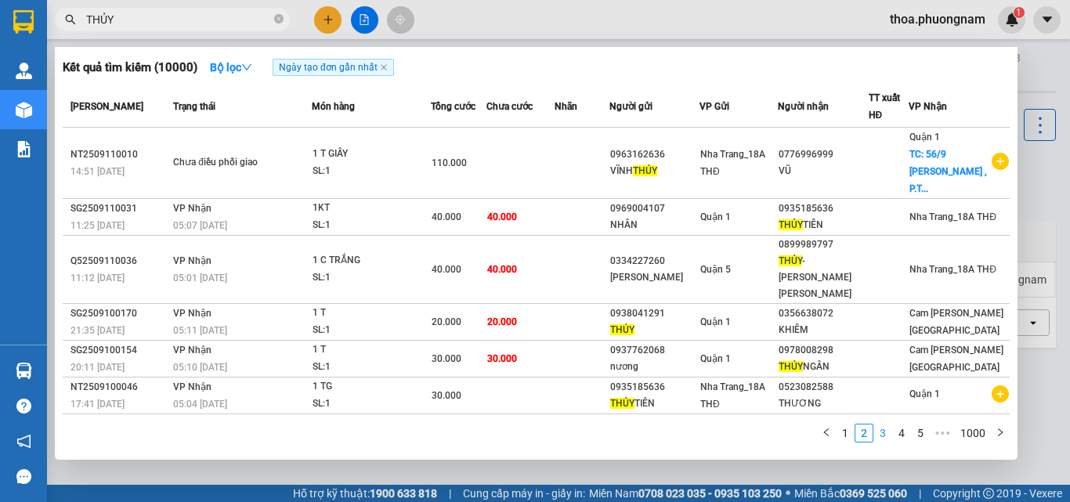
click at [880, 436] on link "3" at bounding box center [882, 433] width 17 height 17
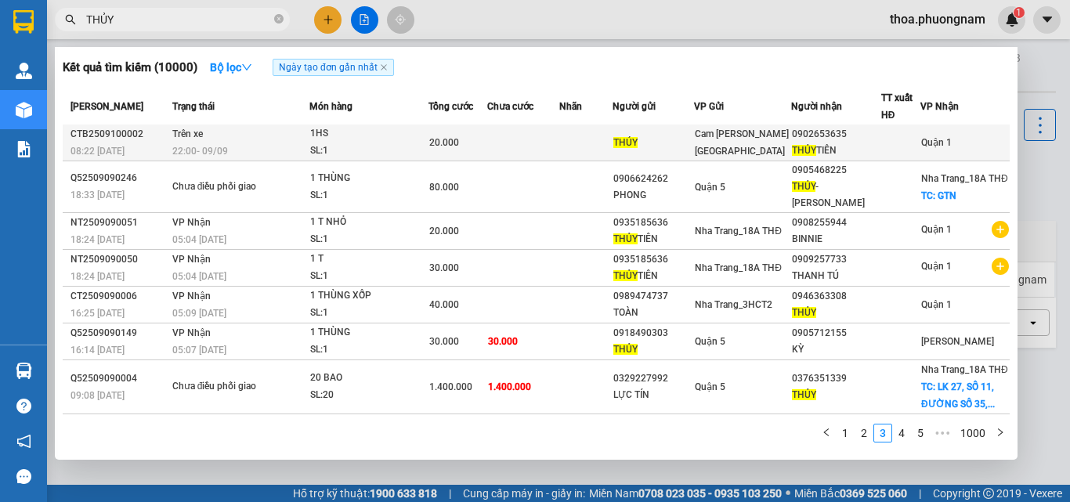
scroll to position [0, 0]
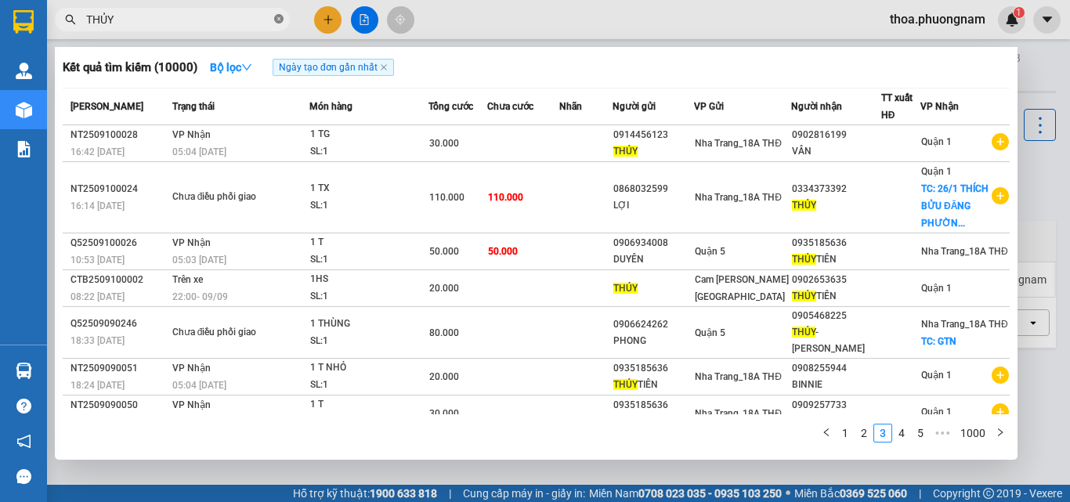
click at [276, 19] on icon "close-circle" at bounding box center [278, 18] width 9 height 9
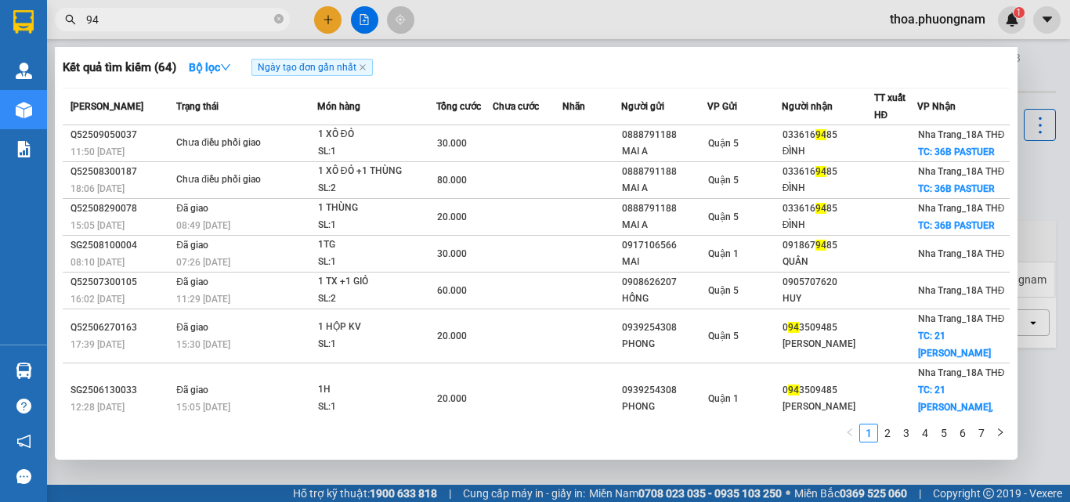
type input "9"
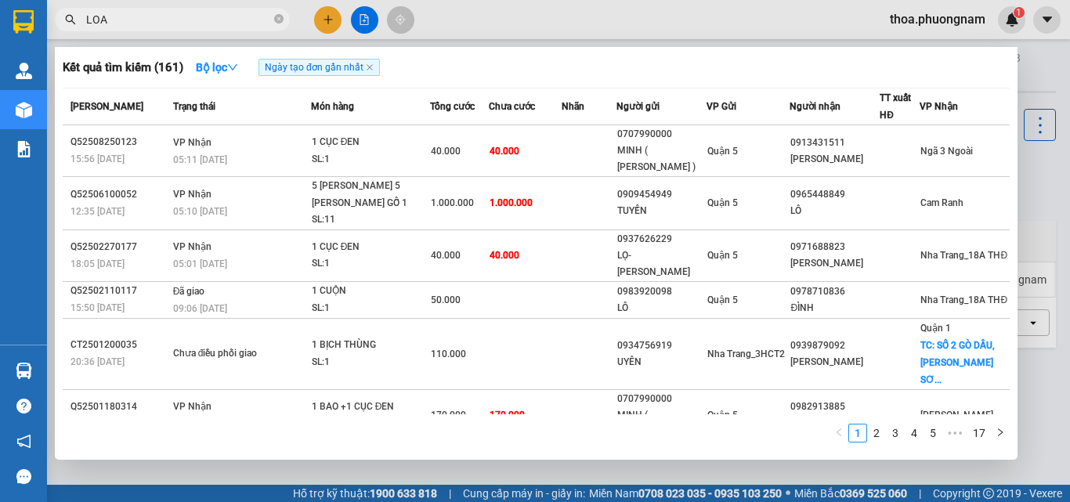
type input "LOAN"
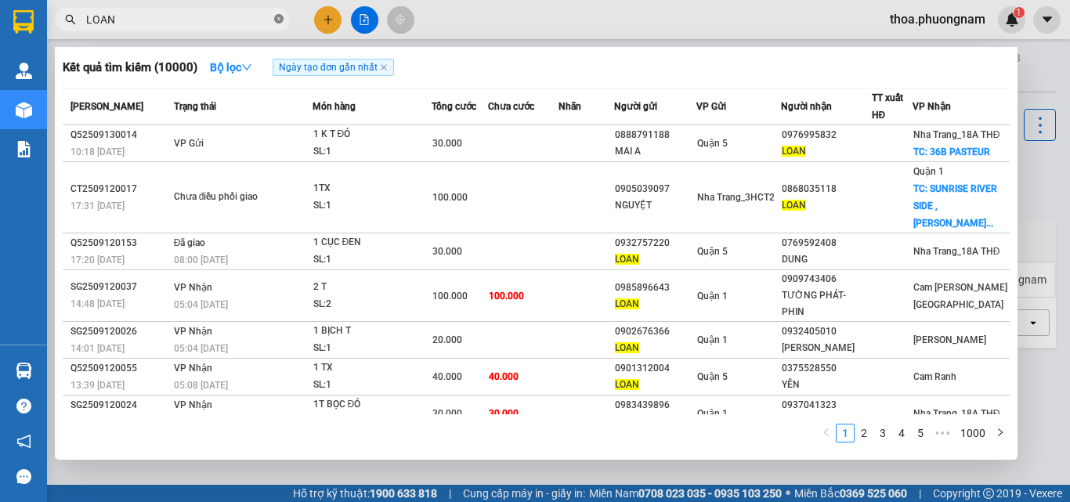
click at [282, 24] on icon "close-circle" at bounding box center [278, 18] width 9 height 9
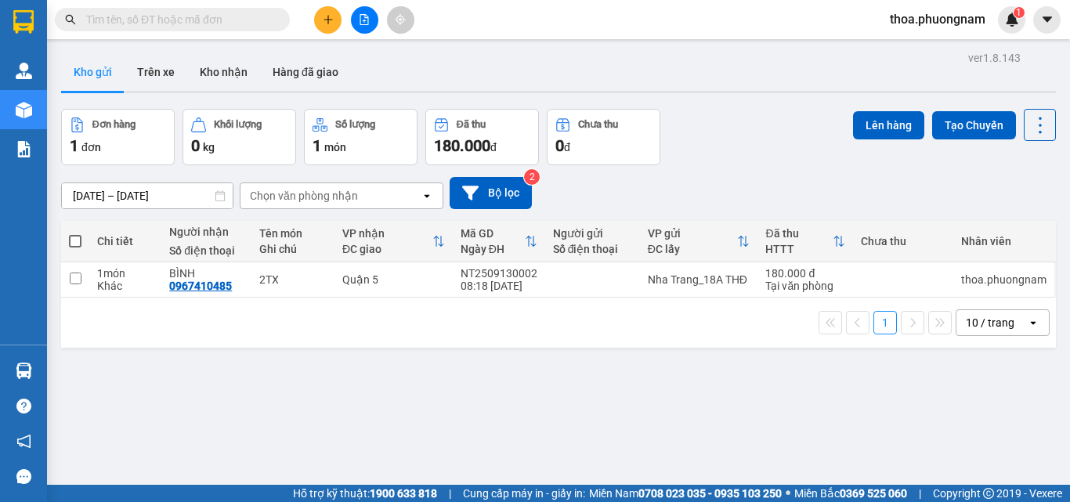
click at [282, 24] on span at bounding box center [278, 19] width 9 height 17
